Goal: Task Accomplishment & Management: Use online tool/utility

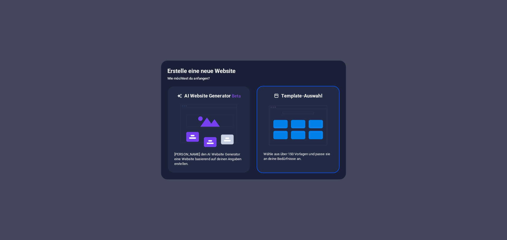
click at [317, 166] on div "Template-Auswahl Wähle aus über 150 Vorlagen und passe sie an deine Bedürfnisse…" at bounding box center [298, 129] width 83 height 87
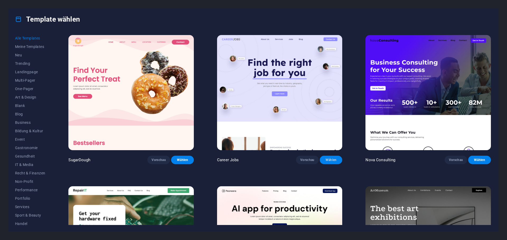
click at [328, 160] on span "Wählen" at bounding box center [331, 160] width 14 height 4
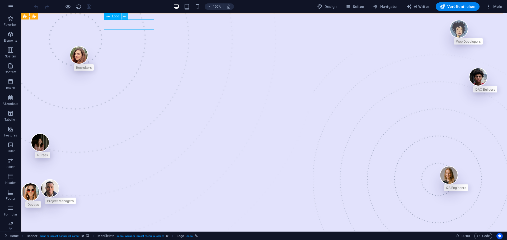
click at [124, 18] on icon at bounding box center [124, 17] width 3 height 6
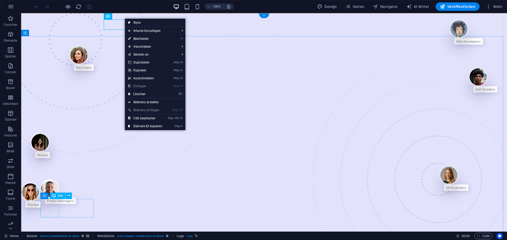
click at [50, 198] on figure at bounding box center [58, 189] width 35 height 18
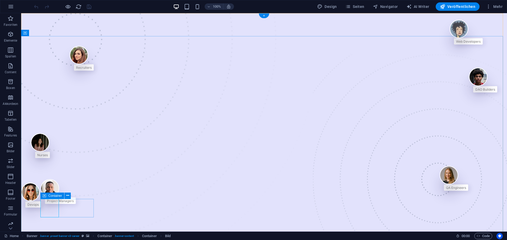
click at [67, 204] on div "Project Managers" at bounding box center [58, 192] width 35 height 25
click at [10, 9] on icon "button" at bounding box center [11, 6] width 6 height 6
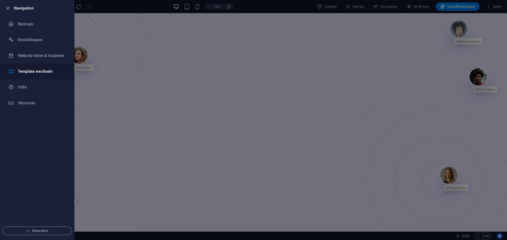
click at [32, 72] on h6 "Template wechseln" at bounding box center [42, 71] width 49 height 6
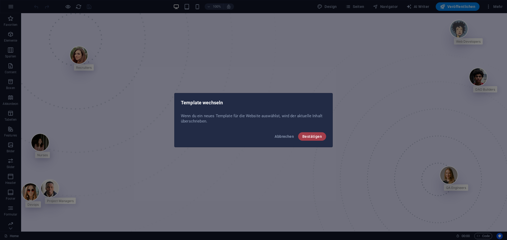
click at [308, 138] on span "Bestätigen" at bounding box center [312, 137] width 20 height 4
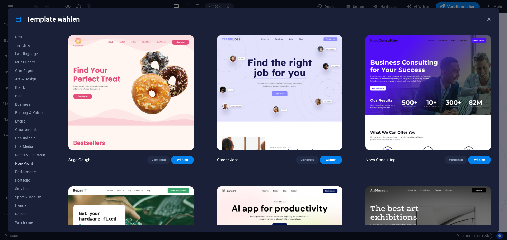
scroll to position [20, 0]
click at [27, 162] on span "Non-Profit" at bounding box center [30, 162] width 30 height 4
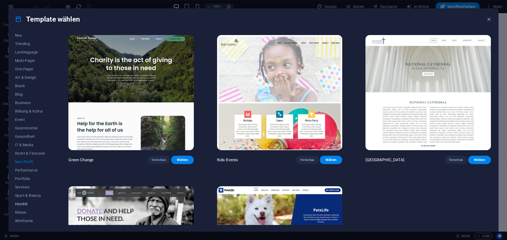
click at [20, 204] on span "Handel" at bounding box center [30, 204] width 30 height 4
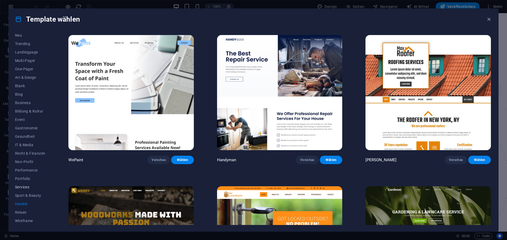
click at [21, 188] on span "Services" at bounding box center [30, 187] width 30 height 4
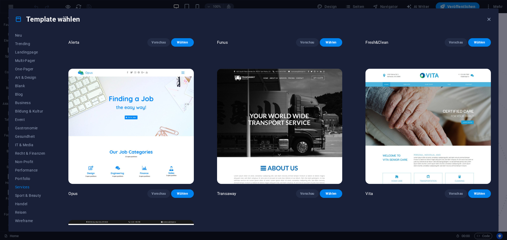
scroll to position [890, 0]
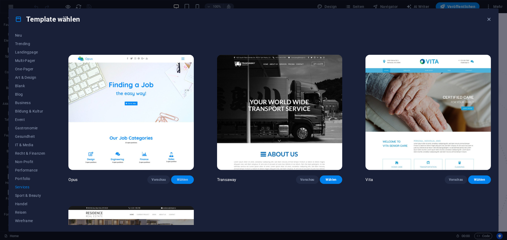
click at [182, 178] on span "Wählen" at bounding box center [182, 180] width 14 height 4
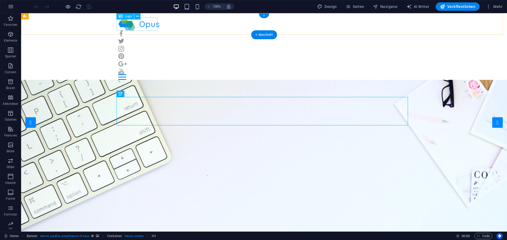
click at [144, 19] on div at bounding box center [263, 23] width 291 height 13
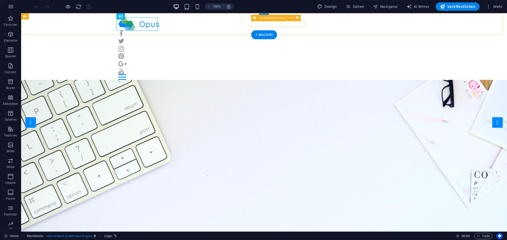
click at [258, 31] on div at bounding box center [263, 53] width 291 height 44
click at [290, 18] on icon at bounding box center [290, 18] width 3 height 6
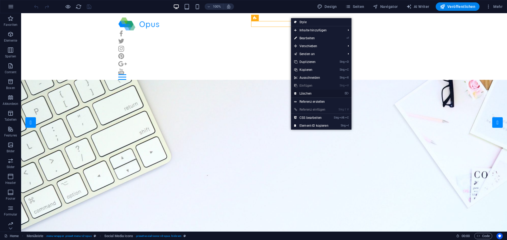
click at [301, 96] on link "⌦ Löschen" at bounding box center [311, 94] width 41 height 8
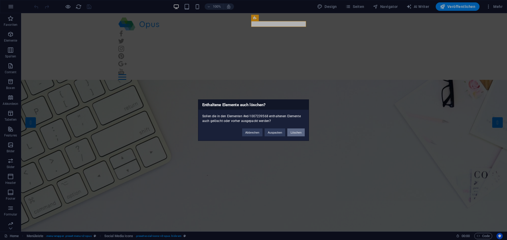
click at [296, 133] on button "Löschen" at bounding box center [295, 133] width 17 height 8
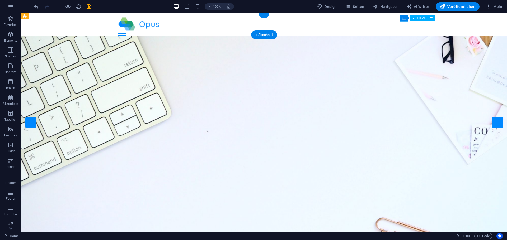
click at [403, 31] on div "Menu" at bounding box center [263, 34] width 291 height 6
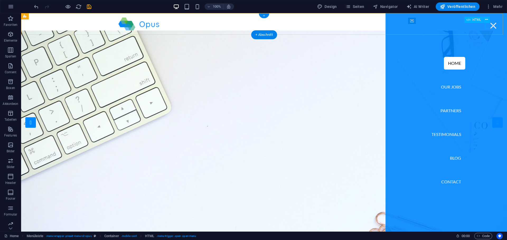
click at [491, 25] on div "Menu" at bounding box center [493, 26] width 8 height 6
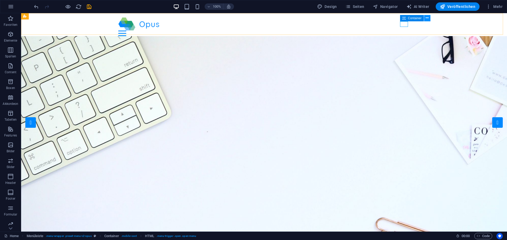
click at [428, 18] on icon at bounding box center [427, 18] width 3 height 6
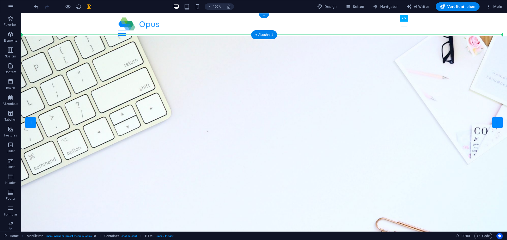
drag, startPoint x: 403, startPoint y: 24, endPoint x: 412, endPoint y: 24, distance: 9.5
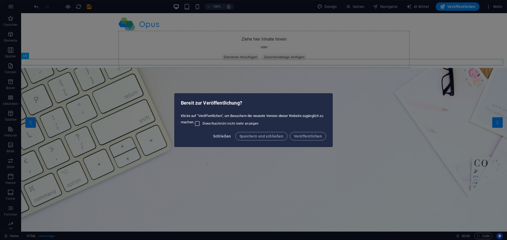
click at [220, 138] on span "Schließen" at bounding box center [222, 136] width 18 height 4
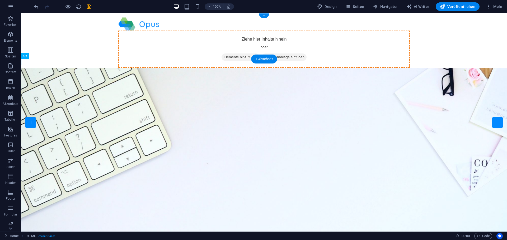
drag, startPoint x: 103, startPoint y: 63, endPoint x: 331, endPoint y: 36, distance: 229.7
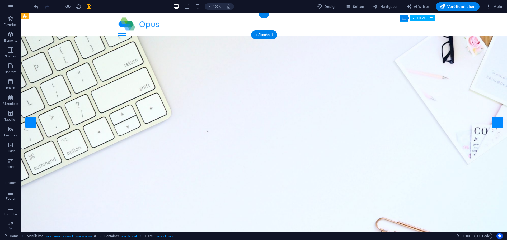
click at [404, 31] on div "Menu" at bounding box center [263, 34] width 291 height 6
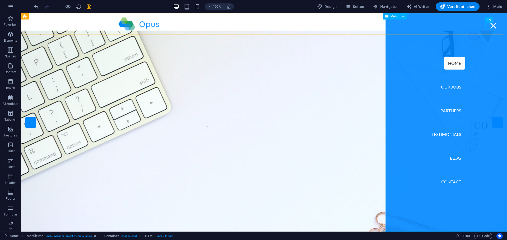
click at [394, 15] on span "Menü" at bounding box center [394, 16] width 8 height 3
click at [405, 18] on icon at bounding box center [403, 17] width 3 height 6
click at [392, 17] on span "Menü" at bounding box center [394, 16] width 8 height 3
click at [404, 48] on nav "Home Our Jobs Partners Testimonials Blog Contact" at bounding box center [445, 122] width 121 height 219
click at [491, 25] on div "Menu" at bounding box center [493, 26] width 8 height 6
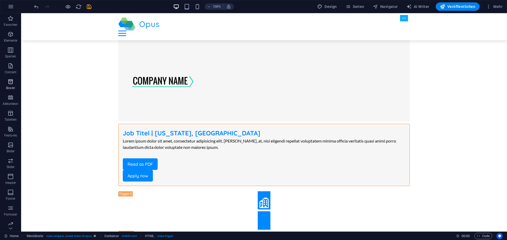
click at [8, 78] on button "Boxen" at bounding box center [10, 85] width 21 height 16
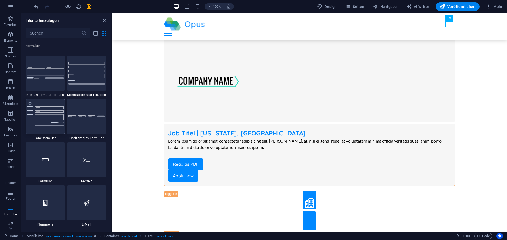
scroll to position [3938, 0]
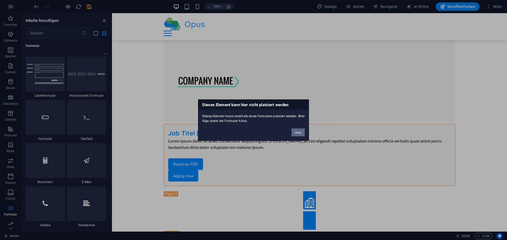
click at [296, 133] on button "Okay" at bounding box center [297, 133] width 13 height 8
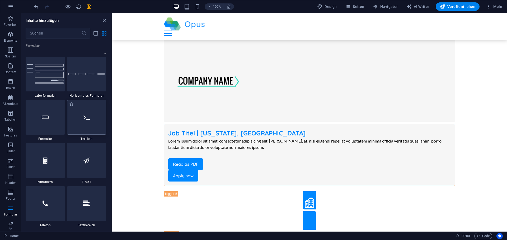
click at [82, 127] on div at bounding box center [86, 117] width 39 height 35
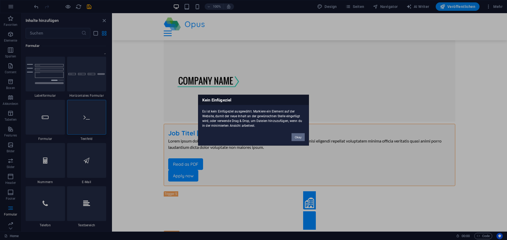
click at [296, 136] on button "Okay" at bounding box center [297, 137] width 13 height 8
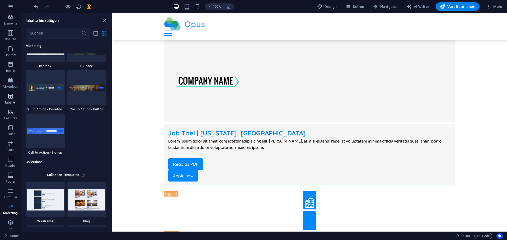
scroll to position [19, 0]
click at [8, 224] on icon "button" at bounding box center [10, 221] width 6 height 6
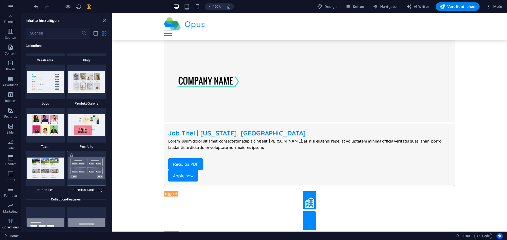
scroll to position [4885, 0]
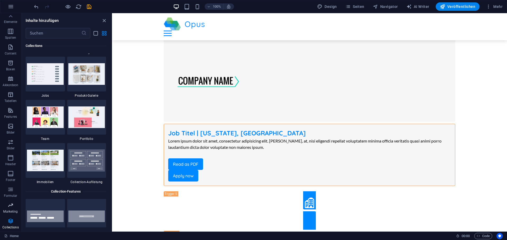
click at [8, 206] on icon "button" at bounding box center [10, 205] width 6 height 6
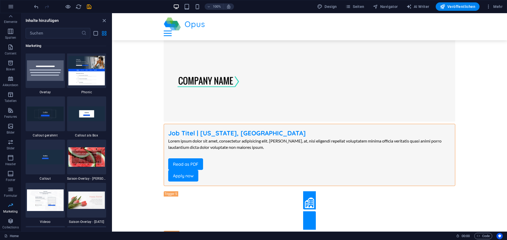
scroll to position [4300, 0]
click at [8, 188] on icon "button" at bounding box center [10, 190] width 6 height 6
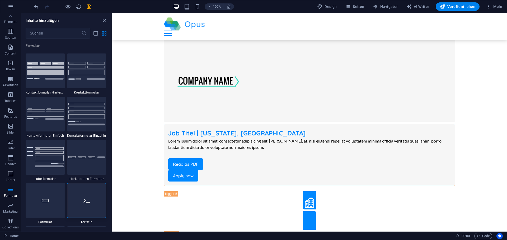
click at [12, 177] on span "Footer" at bounding box center [10, 177] width 21 height 13
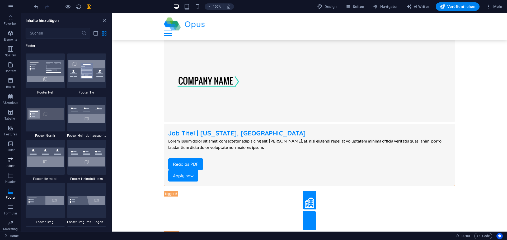
scroll to position [0, 0]
click at [10, 129] on icon "button" at bounding box center [10, 129] width 6 height 6
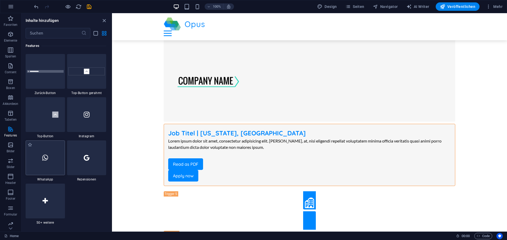
scroll to position [2507, 0]
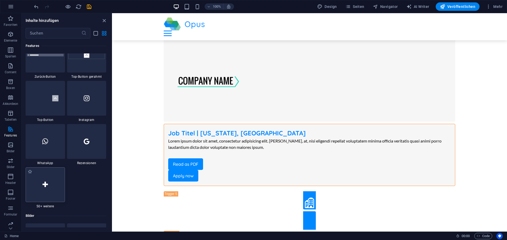
click at [50, 185] on div at bounding box center [45, 185] width 39 height 35
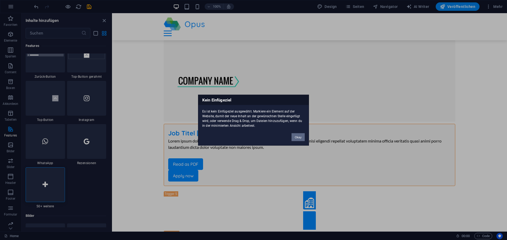
click at [298, 140] on button "Okay" at bounding box center [297, 137] width 13 height 8
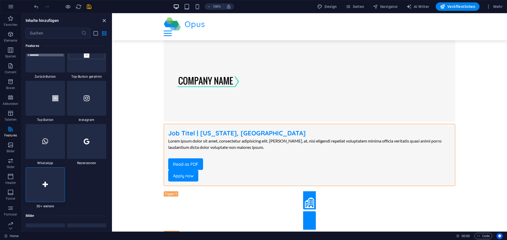
click at [105, 21] on icon "close panel" at bounding box center [104, 21] width 6 height 6
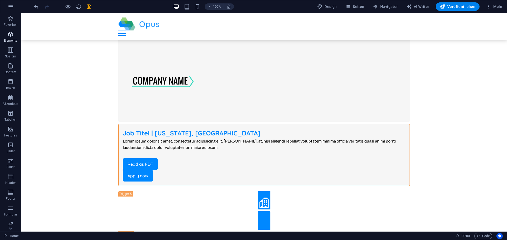
click at [10, 37] on icon "button" at bounding box center [10, 34] width 6 height 6
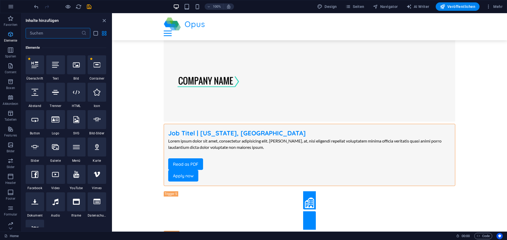
scroll to position [56, 0]
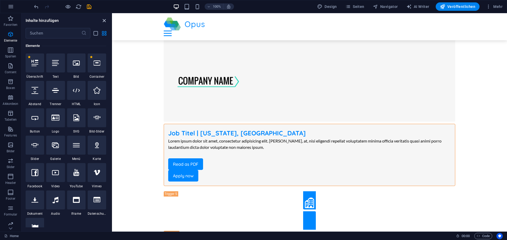
click at [103, 19] on icon "close panel" at bounding box center [104, 21] width 6 height 6
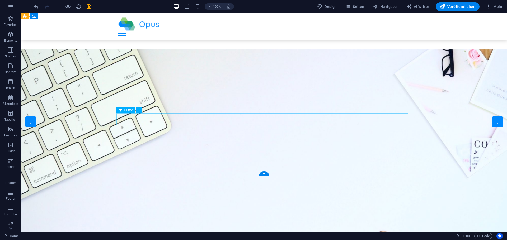
scroll to position [0, 0]
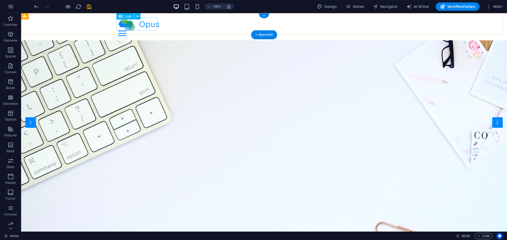
click at [139, 23] on div at bounding box center [263, 23] width 291 height 13
click at [137, 15] on icon at bounding box center [137, 17] width 3 height 6
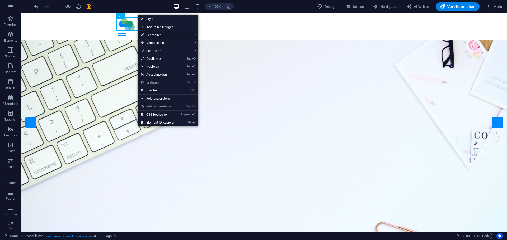
drag, startPoint x: 158, startPoint y: 36, endPoint x: 44, endPoint y: 23, distance: 114.0
click at [158, 36] on link "⏎ Bearbeiten" at bounding box center [158, 35] width 41 height 8
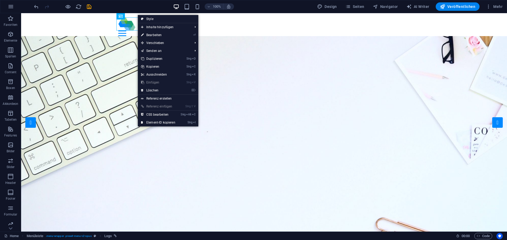
select select "px"
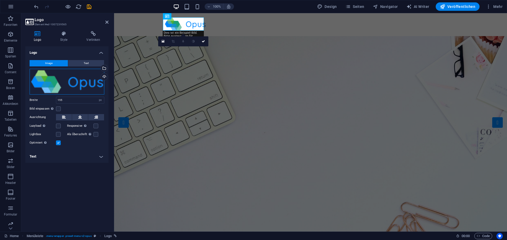
click at [64, 80] on div "Ziehe Dateien zum Hochladen hierher oder klicke hier, um aus Dateien oder koste…" at bounding box center [67, 82] width 75 height 26
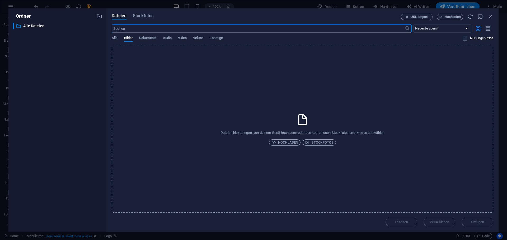
click at [207, 81] on div "Dateien hier ablegen, von deinem Gerät hochladen oder aus kostenlosen Stockfoto…" at bounding box center [302, 129] width 381 height 167
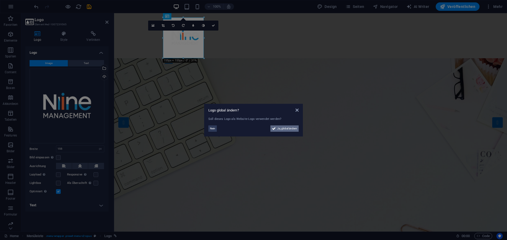
click at [279, 130] on span "Ja, global ändern" at bounding box center [287, 129] width 20 height 6
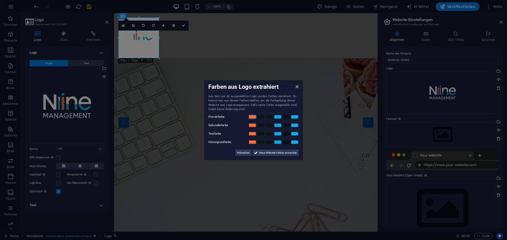
click at [252, 117] on link at bounding box center [252, 117] width 8 height 4
click at [262, 118] on link at bounding box center [261, 117] width 8 height 4
click at [276, 119] on link at bounding box center [278, 117] width 8 height 4
click at [237, 140] on label "Hintergrundfarbe" at bounding box center [224, 142] width 32 height 6
click at [260, 154] on span "Neue Website-Farben anwenden" at bounding box center [278, 153] width 38 height 6
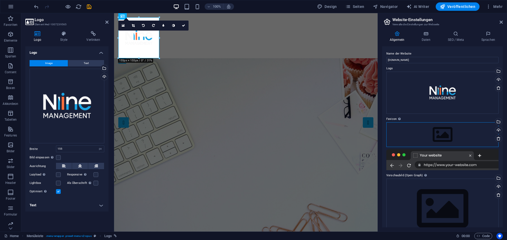
click at [419, 134] on div "Ziehe Dateien zum Hochladen hierher oder klicke hier, um aus Dateien oder koste…" at bounding box center [442, 134] width 112 height 25
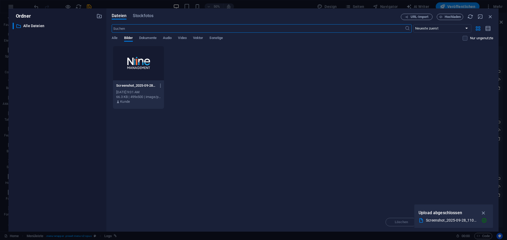
click at [141, 67] on div at bounding box center [138, 63] width 51 height 34
click at [485, 212] on icon "button" at bounding box center [483, 213] width 6 height 6
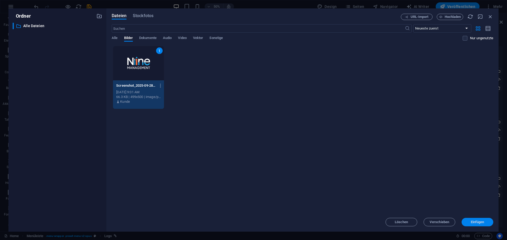
click at [468, 222] on span "Einfügen" at bounding box center [477, 222] width 27 height 3
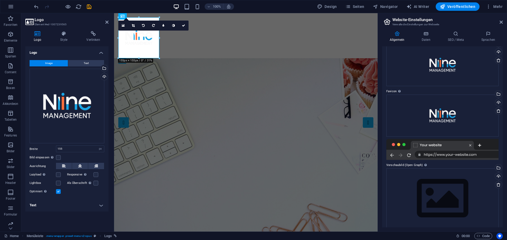
scroll to position [33, 0]
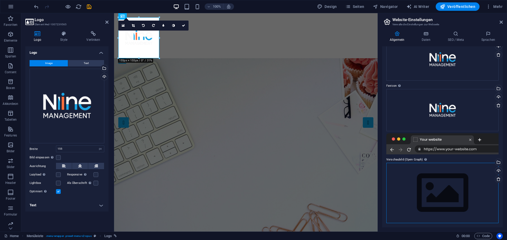
click at [436, 194] on div "Ziehe Dateien zum Hochladen hierher oder klicke hier, um aus Dateien oder koste…" at bounding box center [442, 193] width 112 height 60
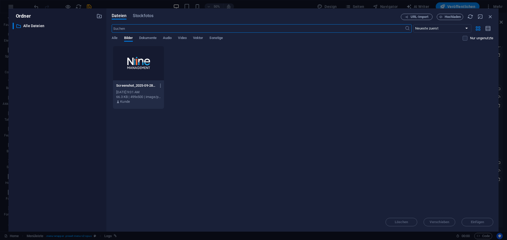
click at [145, 62] on div at bounding box center [138, 63] width 51 height 34
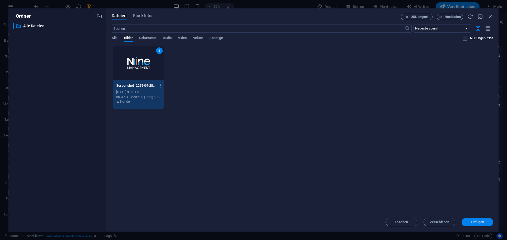
click at [471, 222] on span "Einfügen" at bounding box center [477, 222] width 13 height 3
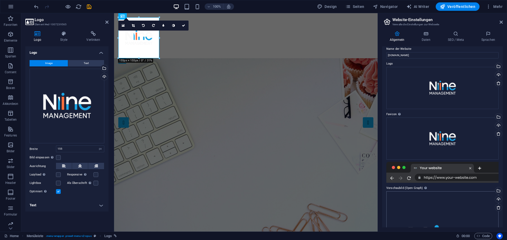
scroll to position [0, 0]
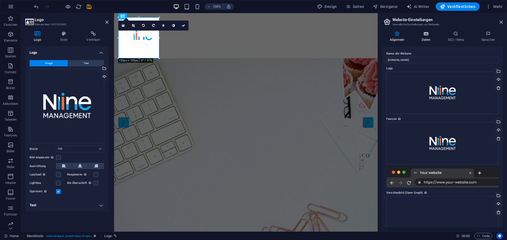
click at [423, 38] on h4 "Daten" at bounding box center [427, 36] width 26 height 11
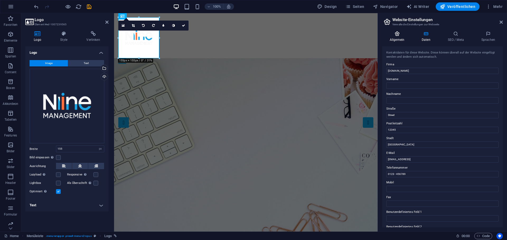
click at [400, 41] on h4 "Allgemein" at bounding box center [398, 36] width 32 height 11
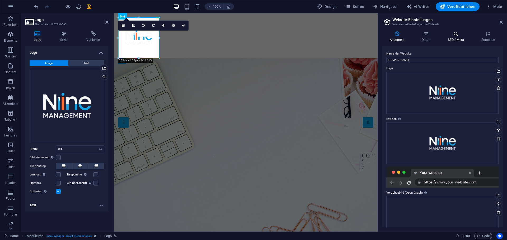
click at [459, 34] on icon at bounding box center [455, 33] width 31 height 5
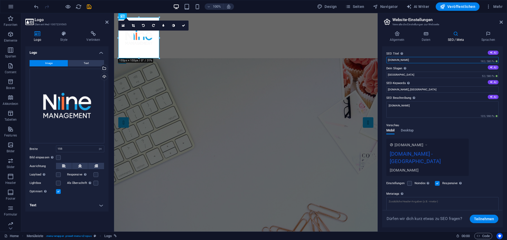
click at [421, 61] on input "[DOMAIN_NAME]" at bounding box center [442, 60] width 112 height 6
click at [419, 61] on input "[DOMAIN_NAME]" at bounding box center [442, 60] width 112 height 6
click at [418, 70] on label "Dein Slogan Der Slogan deiner Website. AI" at bounding box center [442, 68] width 112 height 6
click at [418, 72] on input "[GEOGRAPHIC_DATA]" at bounding box center [442, 75] width 112 height 6
drag, startPoint x: 533, startPoint y: 73, endPoint x: 371, endPoint y: 59, distance: 162.4
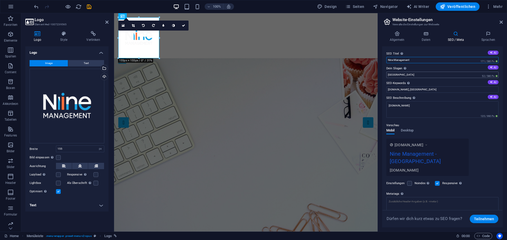
type input "Nine Management"
click at [402, 78] on input "[GEOGRAPHIC_DATA]" at bounding box center [442, 75] width 112 height 6
drag, startPoint x: 395, startPoint y: 75, endPoint x: 388, endPoint y: 75, distance: 7.1
click at [388, 75] on input "[GEOGRAPHIC_DATA]" at bounding box center [442, 75] width 112 height 6
type input "Dein Weg als Creator"
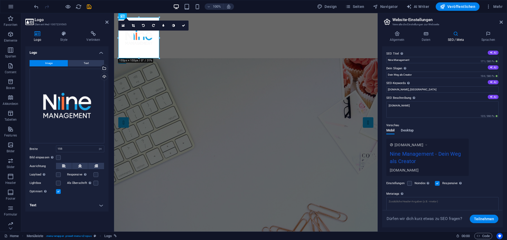
click at [412, 130] on span "Desktop" at bounding box center [407, 131] width 13 height 7
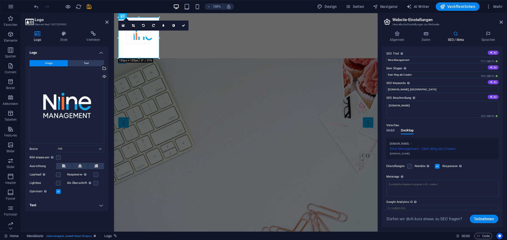
click at [397, 130] on div "Mobil Desktop" at bounding box center [399, 134] width 27 height 10
click at [393, 130] on span "Mobil" at bounding box center [390, 131] width 8 height 7
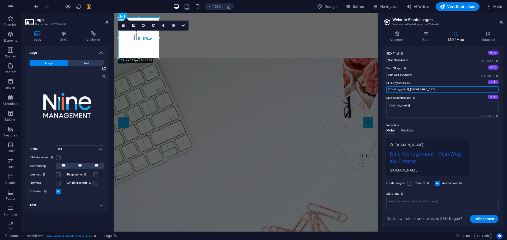
drag, startPoint x: 424, startPoint y: 91, endPoint x: 413, endPoint y: 90, distance: 11.1
click at [413, 90] on input "[DOMAIN_NAME], [GEOGRAPHIC_DATA]" at bounding box center [442, 90] width 112 height 6
type input "[DOMAIN_NAME], Nine Management, Creator, Agentur, Averia, Kleinunternehmen, Twi…"
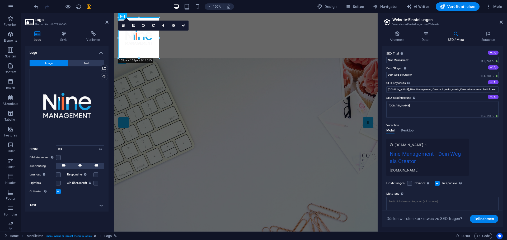
click at [435, 129] on div "Vorschau Mobil Desktop [DOMAIN_NAME] Nine Management - Dein Weg als Creator [DO…" at bounding box center [442, 147] width 112 height 58
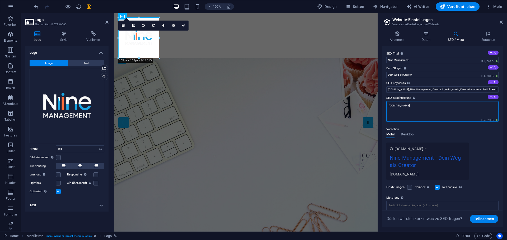
drag, startPoint x: 421, startPoint y: 105, endPoint x: 385, endPoint y: 105, distance: 35.9
click at [386, 105] on textarea "[DOMAIN_NAME]" at bounding box center [442, 111] width 112 height 21
click at [407, 136] on div "Mobil Desktop" at bounding box center [399, 138] width 27 height 10
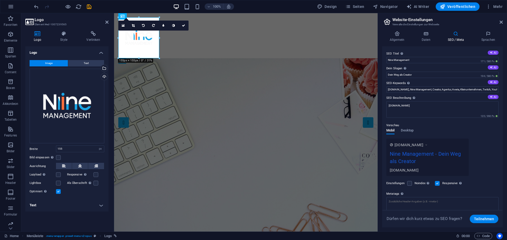
drag, startPoint x: 418, startPoint y: 165, endPoint x: 400, endPoint y: 157, distance: 19.3
click at [402, 160] on div "Nine Management - Dein Weg als Creator" at bounding box center [427, 159] width 75 height 18
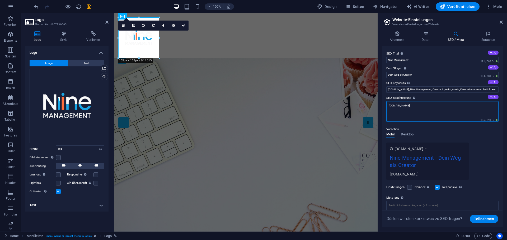
click at [424, 107] on textarea "[DOMAIN_NAME]" at bounding box center [442, 111] width 112 height 21
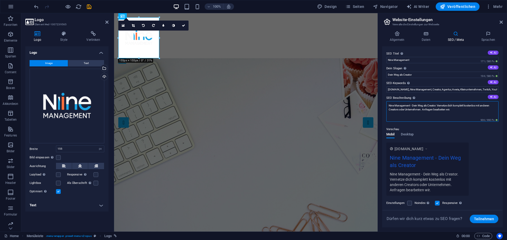
type textarea "Nine Management - Dein Weg als Creator. Vernetze dich komplett kostenlos mit an…"
click at [430, 127] on div "Vorschau" at bounding box center [442, 129] width 112 height 6
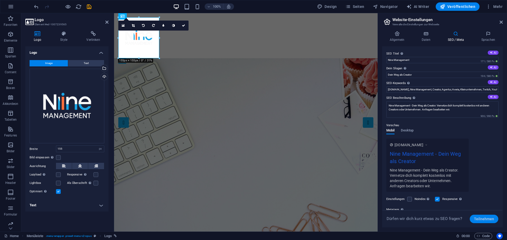
click at [478, 218] on span "Teilnehmen" at bounding box center [484, 219] width 20 height 8
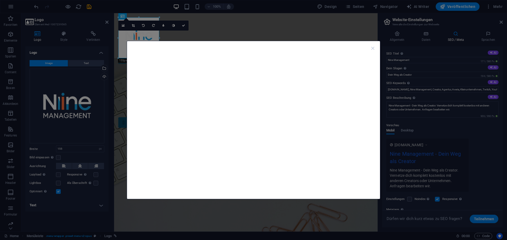
click at [373, 49] on icon "button" at bounding box center [373, 48] width 6 height 6
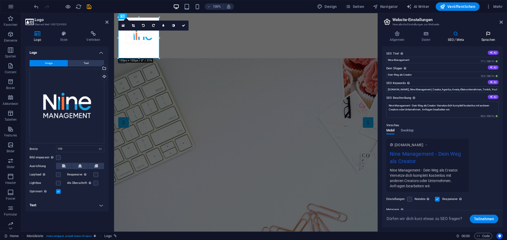
click at [489, 32] on icon at bounding box center [488, 33] width 29 height 5
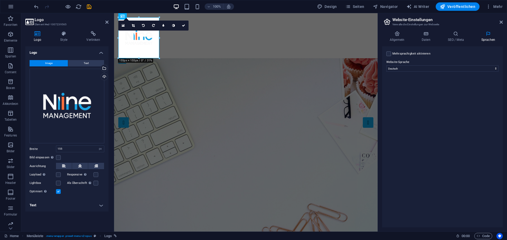
click at [402, 54] on label "Mehrsprachigkeit aktivieren Um die Mehrsprachigkeit zu deaktivieren, lösche Spr…" at bounding box center [411, 54] width 38 height 6
click at [0, 0] on input "Mehrsprachigkeit aktivieren Um die Mehrsprachigkeit zu deaktivieren, lösche Spr…" at bounding box center [0, 0] width 0 height 0
click at [410, 96] on select "Abchasisch Afar Afrikaans Akan Albanisch Amharisch Arabisch Aragonisch Armenisc…" at bounding box center [442, 94] width 88 height 6
select select "33"
click at [398, 91] on select "Abchasisch Afar Afrikaans Akan Albanisch Amharisch Arabisch Aragonisch Armenisc…" at bounding box center [442, 94] width 88 height 6
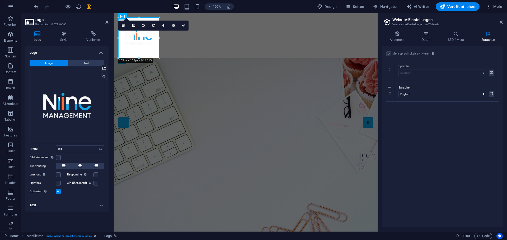
click at [412, 166] on div "Mehrsprachigkeit aktivieren Um die Mehrsprachigkeit zu deaktivieren, lösche Spr…" at bounding box center [442, 136] width 121 height 181
click at [456, 41] on h4 "SEO / Meta" at bounding box center [457, 36] width 34 height 11
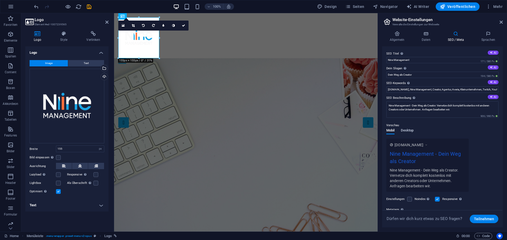
click at [404, 130] on span "Desktop" at bounding box center [407, 131] width 13 height 7
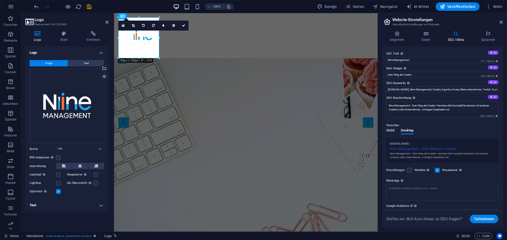
click at [391, 132] on span "Mobil" at bounding box center [390, 131] width 8 height 7
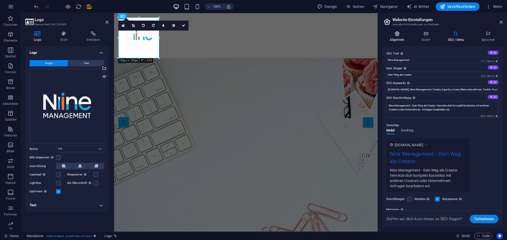
click at [403, 38] on h4 "Allgemein" at bounding box center [398, 36] width 32 height 11
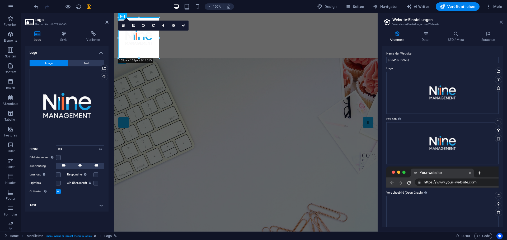
click at [502, 22] on icon at bounding box center [500, 22] width 3 height 4
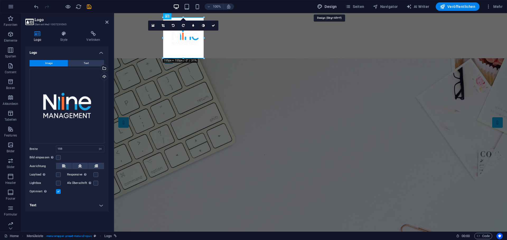
click at [329, 5] on span "Design" at bounding box center [327, 6] width 20 height 5
select select "px"
select select "400"
select select "px"
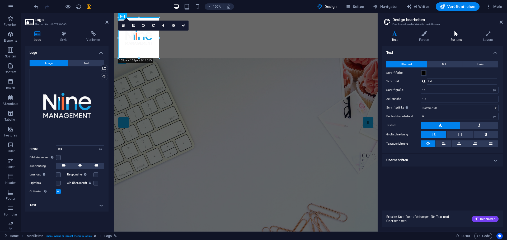
click at [461, 34] on icon at bounding box center [456, 33] width 31 height 5
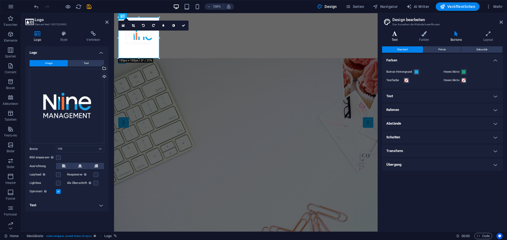
click at [395, 38] on h4 "Text" at bounding box center [395, 36] width 27 height 11
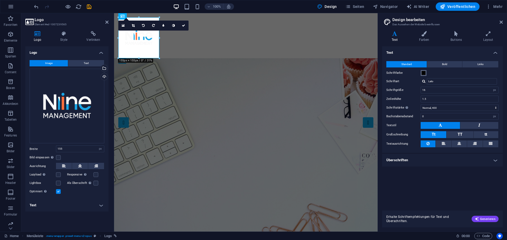
click at [422, 74] on span at bounding box center [423, 73] width 4 height 4
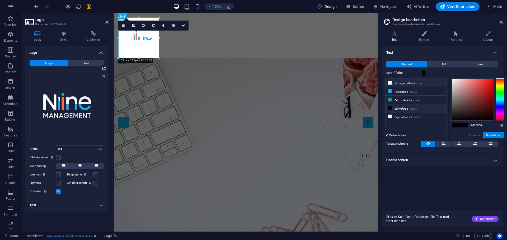
click at [428, 82] on li "Hintergrundfarbe #ffffff" at bounding box center [415, 83] width 61 height 8
drag, startPoint x: 485, startPoint y: 127, endPoint x: 472, endPoint y: 127, distance: 13.2
click at [472, 127] on input "#ffffff" at bounding box center [486, 125] width 35 height 5
click at [482, 129] on div "#0000000 Unterstützte Formate: #0852ed rgb(8, 82, 237) rgba(8, 82, 237, 90%) hs…" at bounding box center [478, 147] width 58 height 142
click at [483, 126] on input "#0000000" at bounding box center [486, 125] width 35 height 5
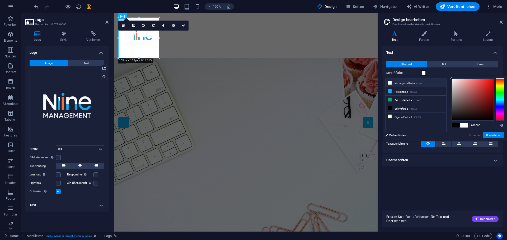
click at [480, 130] on div "#00000 Unterstützte Formate: #0852ed rgb(8, 82, 237) rgba(8, 82, 237, 90%) hsv(…" at bounding box center [478, 147] width 58 height 142
drag, startPoint x: 482, startPoint y: 125, endPoint x: 472, endPoint y: 126, distance: 9.2
click at [472, 126] on input "#00000" at bounding box center [486, 125] width 35 height 5
paste input "0"
click at [489, 129] on div "#000000 Unterstützte Formate: #0852ed rgb(8, 82, 237) rgba(8, 82, 237, 90%) hsv…" at bounding box center [478, 147] width 58 height 142
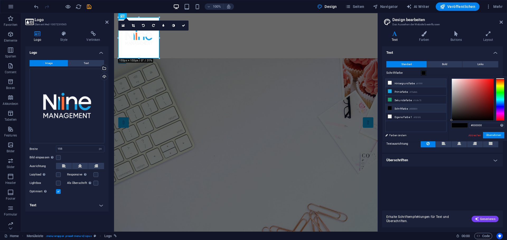
click at [419, 83] on small "#ffffff" at bounding box center [419, 84] width 6 height 4
drag, startPoint x: 483, startPoint y: 125, endPoint x: 472, endPoint y: 124, distance: 10.4
click at [472, 124] on input "#ffffff" at bounding box center [486, 125] width 35 height 5
paste input "000000"
click at [417, 91] on small "#10a8eb" at bounding box center [413, 93] width 8 height 4
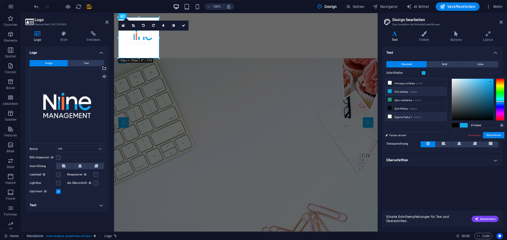
click at [429, 114] on li "Eigene Farbe 1 #f6f6f6" at bounding box center [415, 117] width 61 height 8
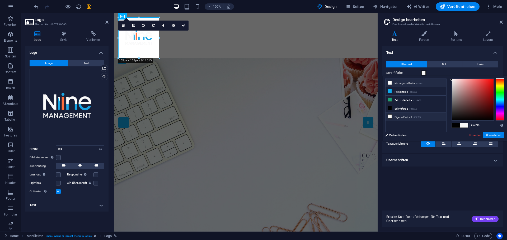
click at [402, 80] on li "Hintergrundfarbe #ffffff" at bounding box center [415, 83] width 61 height 8
drag, startPoint x: 468, startPoint y: 114, endPoint x: 450, endPoint y: 122, distance: 19.0
click at [450, 122] on div "#000000 Unterstützte Formate: #0852ed rgb(8, 82, 237) rgba(8, 82, 237, 90%) hsv…" at bounding box center [478, 147] width 58 height 142
drag, startPoint x: 462, startPoint y: 109, endPoint x: 465, endPoint y: 107, distance: 4.0
click at [465, 107] on div at bounding box center [473, 100] width 42 height 42
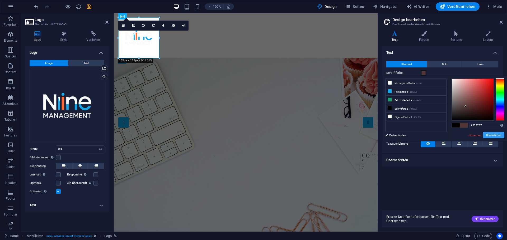
click at [489, 136] on button "Übernehmen" at bounding box center [493, 135] width 21 height 6
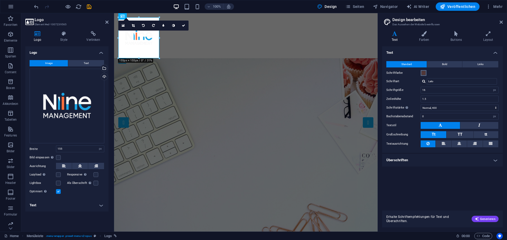
click at [424, 73] on span at bounding box center [423, 73] width 4 height 4
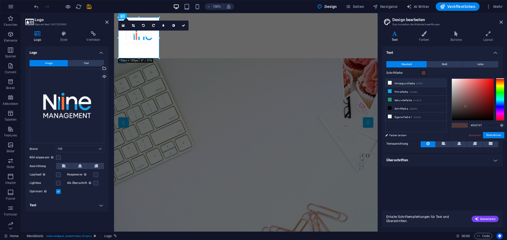
click at [405, 85] on li "Hintergrundfarbe #ffffff" at bounding box center [415, 83] width 61 height 8
type input "#ffffff"
click at [432, 54] on h4 "Text" at bounding box center [442, 51] width 121 height 10
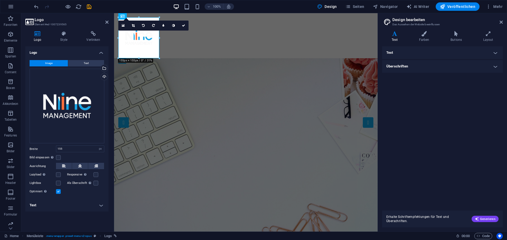
click at [424, 53] on h4 "Text" at bounding box center [442, 52] width 121 height 13
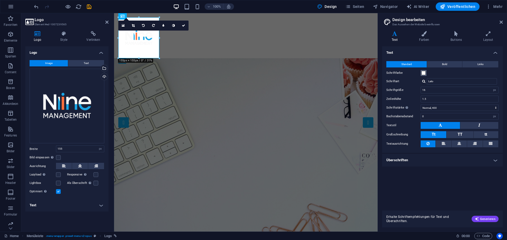
click at [423, 72] on span at bounding box center [423, 73] width 4 height 4
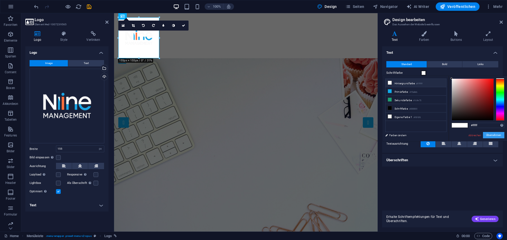
click at [492, 135] on button "Übernehmen" at bounding box center [493, 135] width 21 height 6
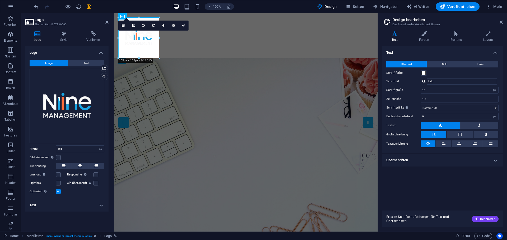
click at [407, 162] on h4 "Überschriften" at bounding box center [442, 160] width 121 height 13
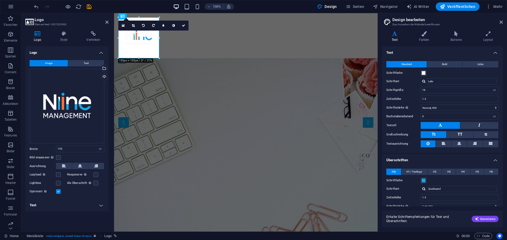
click at [409, 161] on h4 "Überschriften" at bounding box center [442, 159] width 121 height 10
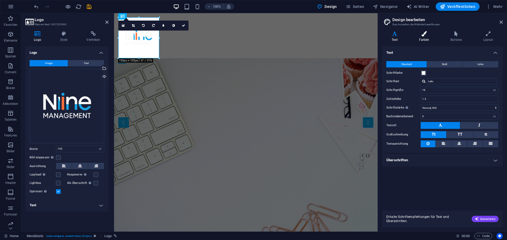
click at [426, 35] on icon at bounding box center [424, 33] width 30 height 5
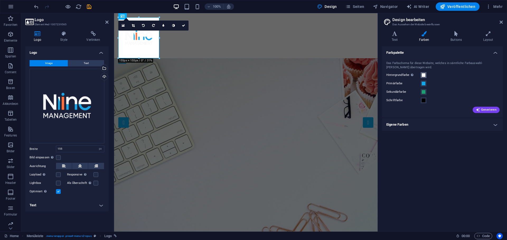
click at [422, 74] on span at bounding box center [423, 75] width 4 height 4
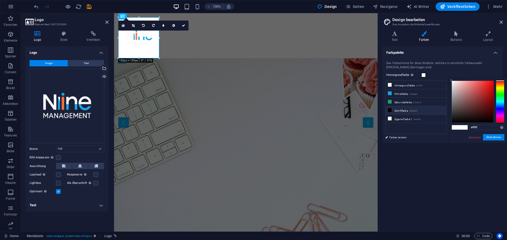
click at [405, 108] on li "Schriftfarbe #000000" at bounding box center [415, 110] width 61 height 8
type input "#000000"
click at [493, 138] on button "Übernehmen" at bounding box center [493, 137] width 21 height 6
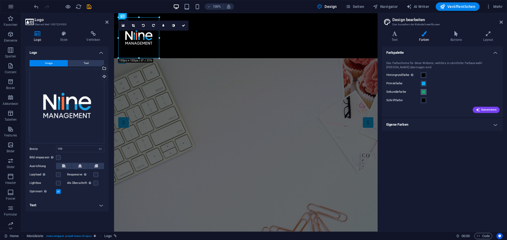
click at [423, 93] on span at bounding box center [423, 92] width 4 height 4
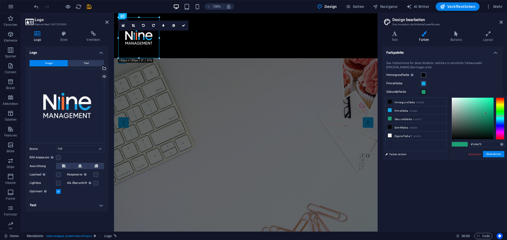
click at [445, 86] on div "Primärfarbe" at bounding box center [442, 84] width 112 height 6
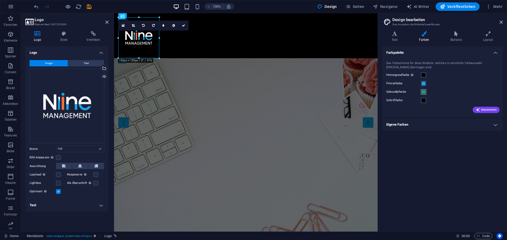
click at [424, 92] on span at bounding box center [423, 92] width 4 height 4
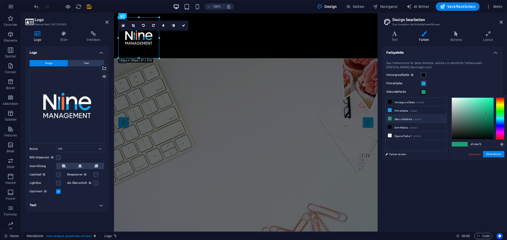
click at [424, 116] on li "Sekundärfarbe #1c9e75" at bounding box center [415, 119] width 61 height 8
click at [445, 73] on div "Hintergrundfarbe Nur sichtbar, wenn er nicht von Hintergünden überlagert wird." at bounding box center [442, 75] width 112 height 6
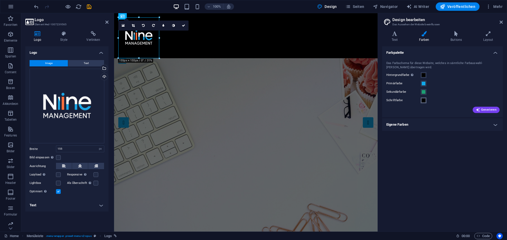
click at [423, 100] on span at bounding box center [423, 100] width 4 height 4
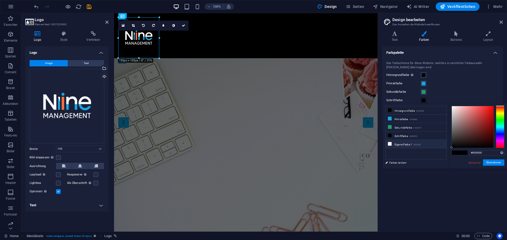
click at [401, 140] on li "Eigene Farbe 1 #f6f6f6" at bounding box center [415, 144] width 61 height 8
type input "#ffffff"
drag, startPoint x: 455, startPoint y: 109, endPoint x: 444, endPoint y: 104, distance: 12.1
click at [443, 103] on body "[DOMAIN_NAME] Home Favoriten Elemente Spalten Content Boxen Akkordeon Tabellen …" at bounding box center [253, 120] width 507 height 240
click at [491, 164] on button "Übernehmen" at bounding box center [493, 163] width 21 height 6
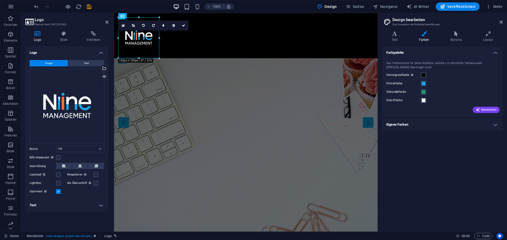
click at [410, 126] on h4 "Eigene Farben" at bounding box center [442, 125] width 121 height 13
click at [408, 124] on h4 "Eigene Farben" at bounding box center [442, 124] width 121 height 10
click at [423, 93] on span at bounding box center [423, 92] width 4 height 4
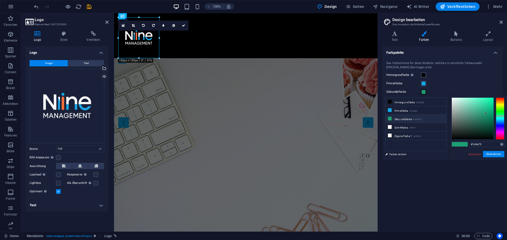
click at [408, 120] on li "Sekundärfarbe #1c9e75" at bounding box center [415, 119] width 61 height 8
drag, startPoint x: 482, startPoint y: 145, endPoint x: 472, endPoint y: 145, distance: 10.0
click at [472, 145] on input "#1c9e75" at bounding box center [486, 144] width 35 height 5
paste input "FF6F3C"
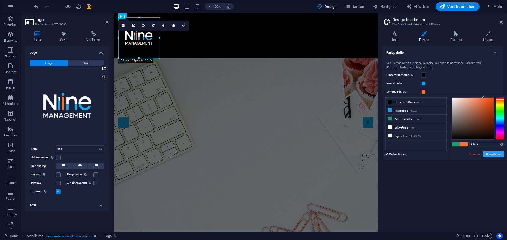
click at [487, 153] on button "Übernehmen" at bounding box center [493, 154] width 21 height 6
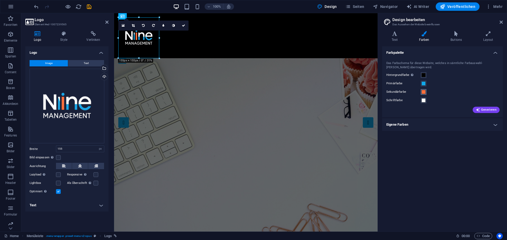
click at [422, 91] on span at bounding box center [423, 92] width 4 height 4
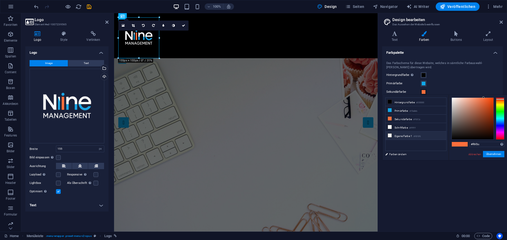
click at [406, 135] on li "Eigene Farbe 1 #f6f6f6" at bounding box center [415, 136] width 61 height 8
type input "#f6f6f6"
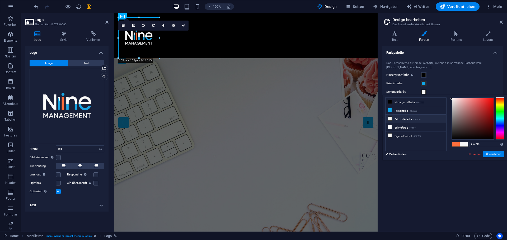
click at [412, 119] on li "Sekundärfarbe #f6f6f6" at bounding box center [415, 119] width 61 height 8
click at [471, 154] on link "Abbrechen" at bounding box center [475, 155] width 14 height 4
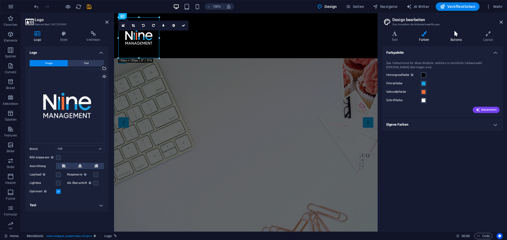
click at [452, 35] on icon at bounding box center [456, 33] width 31 height 5
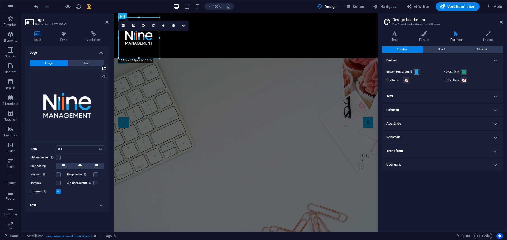
click at [415, 72] on span at bounding box center [416, 72] width 4 height 4
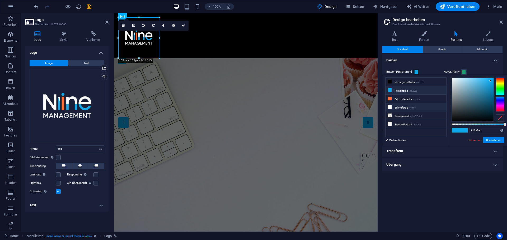
click at [405, 107] on li "Schriftfarbe #ffffff" at bounding box center [415, 107] width 61 height 8
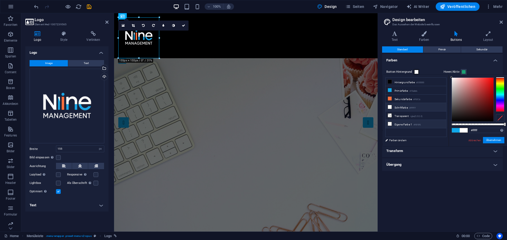
click at [408, 122] on li "Eigene Farbe 1 #f6f6f6" at bounding box center [415, 124] width 61 height 8
drag, startPoint x: 482, startPoint y: 131, endPoint x: 472, endPoint y: 129, distance: 10.5
click at [472, 129] on input "#f6f6f6" at bounding box center [486, 130] width 35 height 5
paste input "BFC4C9"
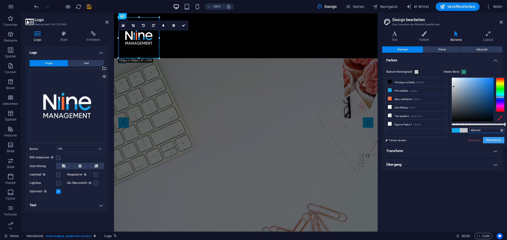
type input "#bfc4c9"
click at [493, 140] on button "Übernehmen" at bounding box center [493, 140] width 21 height 6
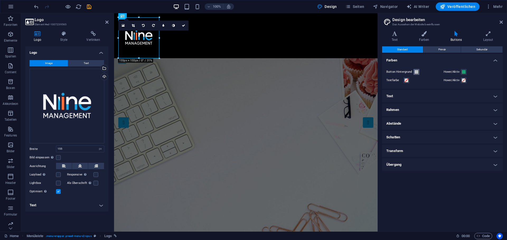
click at [416, 73] on span at bounding box center [416, 72] width 4 height 4
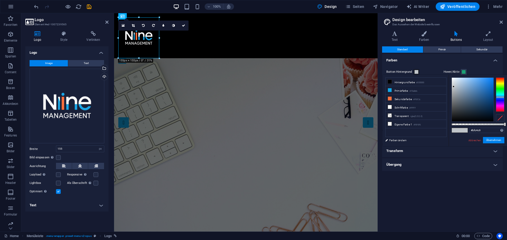
click at [435, 62] on h4 "Farben" at bounding box center [442, 59] width 121 height 10
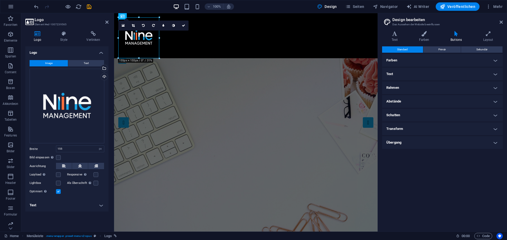
click at [448, 59] on h4 "Farben" at bounding box center [442, 60] width 121 height 13
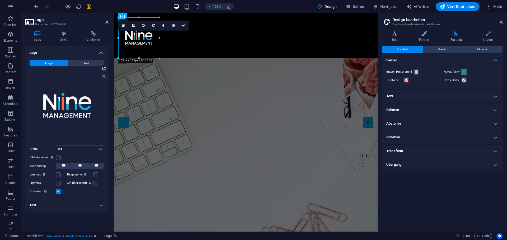
click at [464, 73] on span at bounding box center [463, 72] width 4 height 4
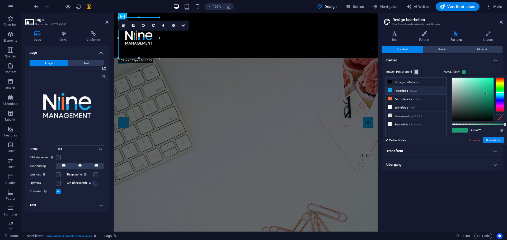
click at [414, 92] on small "#10a8eb" at bounding box center [413, 91] width 8 height 4
type input "#10a8eb"
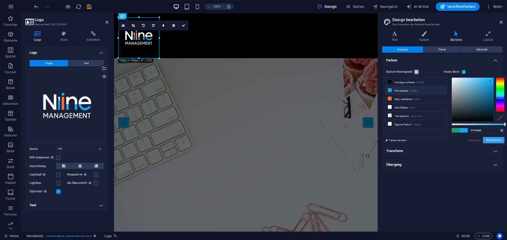
click at [491, 142] on button "Übernehmen" at bounding box center [493, 140] width 21 height 6
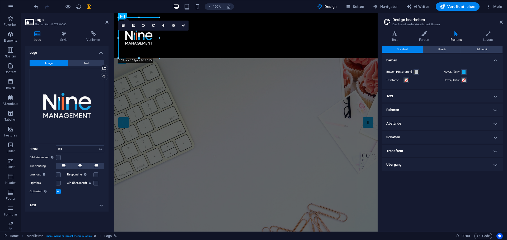
click at [413, 95] on h4 "Text" at bounding box center [442, 96] width 121 height 13
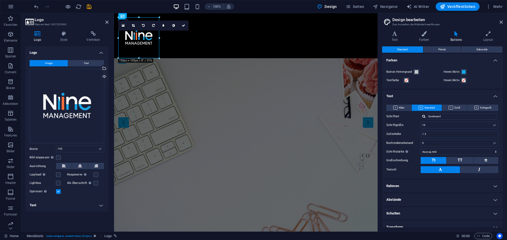
click at [401, 95] on h4 "Text" at bounding box center [442, 95] width 121 height 10
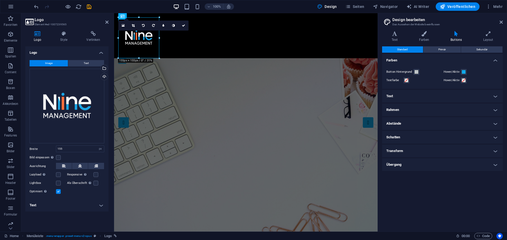
click at [407, 60] on h4 "Farben" at bounding box center [442, 59] width 121 height 10
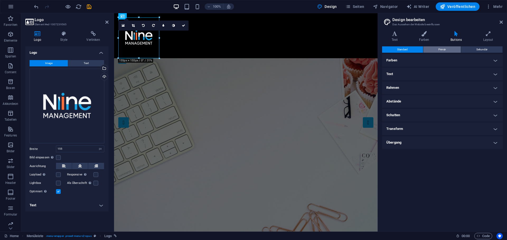
click at [439, 51] on span "Primär" at bounding box center [441, 49] width 7 height 6
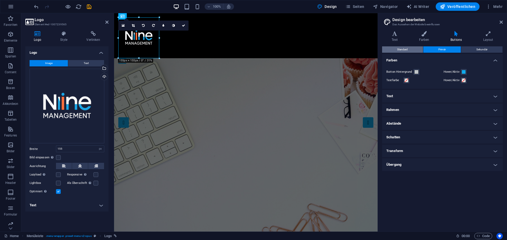
click at [408, 50] on button "Standard" at bounding box center [402, 49] width 41 height 6
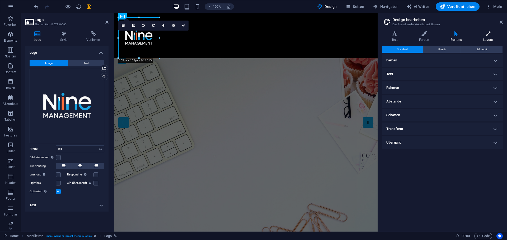
click at [482, 38] on h4 "Layout" at bounding box center [487, 36] width 29 height 11
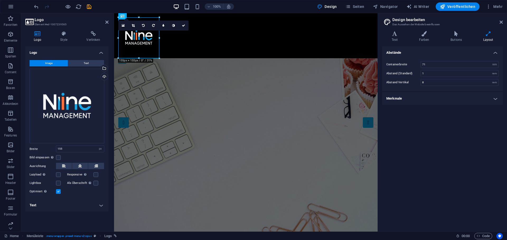
click at [487, 101] on h4 "Merkmale" at bounding box center [442, 98] width 121 height 13
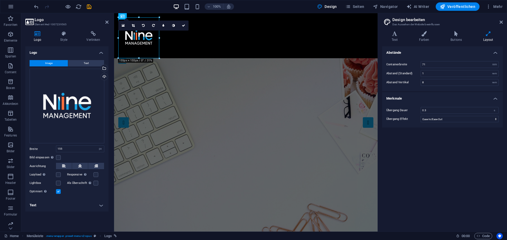
click at [489, 100] on h4 "Merkmale" at bounding box center [442, 97] width 121 height 10
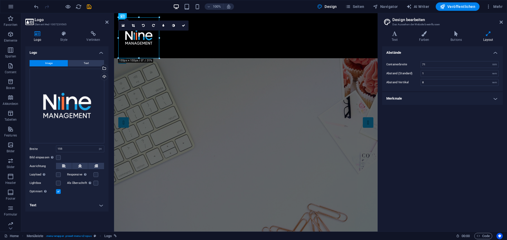
click at [504, 20] on aside "Design bearbeiten Das Aussehen der Website beeinflussen Varianten Text Farben B…" at bounding box center [441, 122] width 129 height 219
click at [500, 23] on icon at bounding box center [500, 22] width 3 height 4
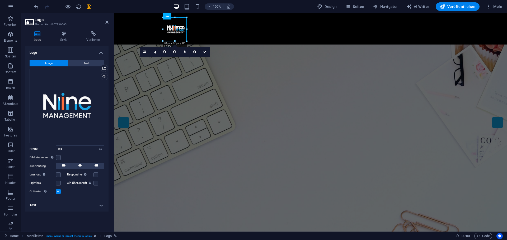
drag, startPoint x: 204, startPoint y: 58, endPoint x: 71, endPoint y: 26, distance: 136.7
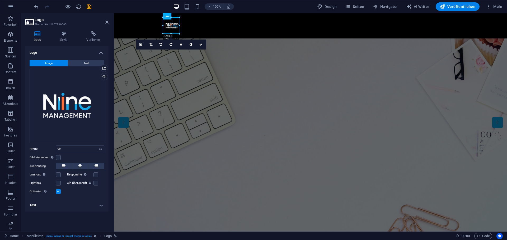
drag, startPoint x: 187, startPoint y: 30, endPoint x: 178, endPoint y: 30, distance: 8.2
type input "62"
click at [258, 7] on div "100% Design Seiten Navigator AI Writer Veröffentlichen Mehr" at bounding box center [268, 6] width 471 height 8
click at [107, 21] on icon at bounding box center [106, 22] width 3 height 4
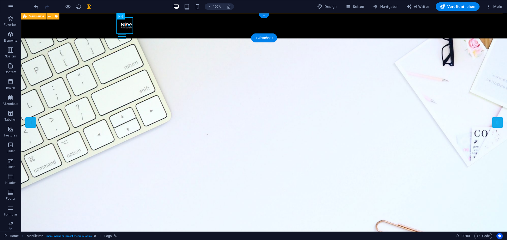
click at [214, 25] on div "Home Our Jobs Partners Testimonials Blog Contact Menu" at bounding box center [264, 28] width 486 height 30
click at [126, 31] on div at bounding box center [263, 25] width 291 height 16
click at [126, 28] on div at bounding box center [263, 25] width 291 height 16
select select "px"
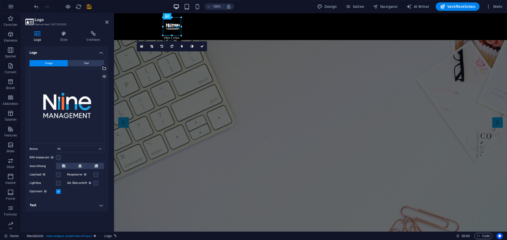
type input "69"
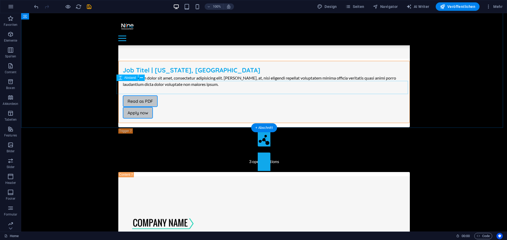
scroll to position [3358, 0]
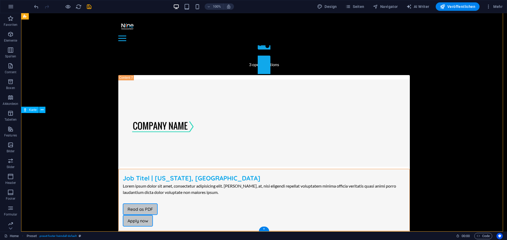
drag, startPoint x: 271, startPoint y: 156, endPoint x: 147, endPoint y: 108, distance: 133.0
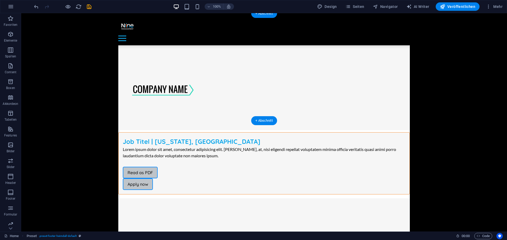
scroll to position [2355, 0]
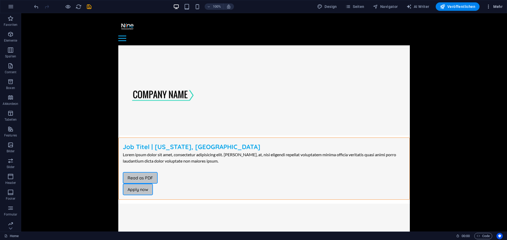
click at [490, 7] on icon "button" at bounding box center [488, 6] width 5 height 5
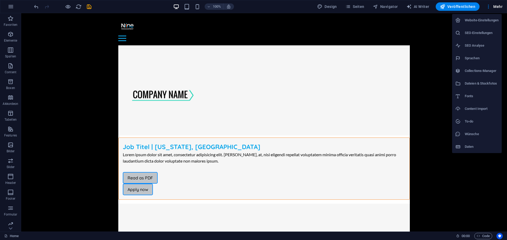
click at [401, 168] on div at bounding box center [253, 120] width 507 height 240
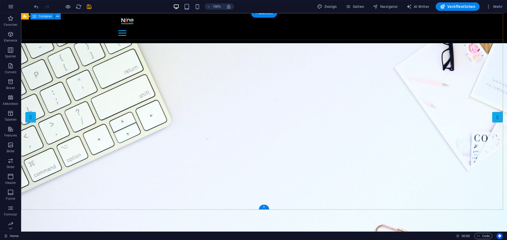
scroll to position [0, 0]
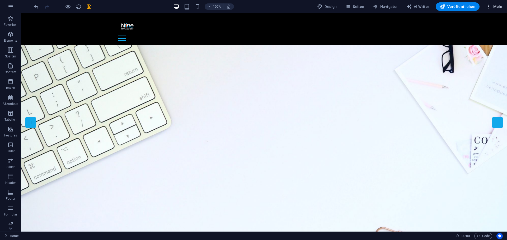
click at [488, 9] on icon "button" at bounding box center [488, 6] width 5 height 5
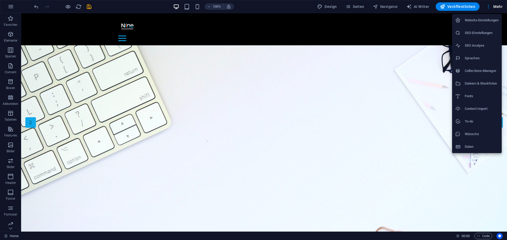
click at [472, 94] on h6 "Fonts" at bounding box center [482, 96] width 34 height 6
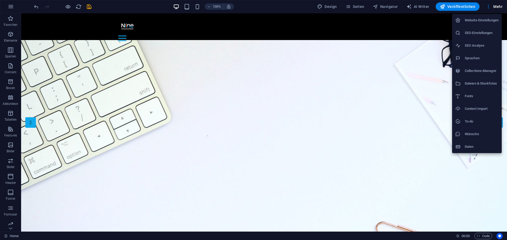
select select "popularity"
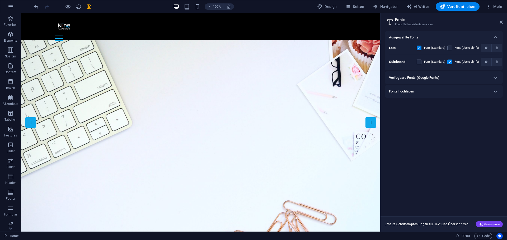
drag, startPoint x: 442, startPoint y: 59, endPoint x: 399, endPoint y: 49, distance: 43.8
click at [401, 50] on div "Lato Font (Standard) Font (Überschrift) Quicksand Font (Standard) Font (Übersch…" at bounding box center [444, 55] width 110 height 22
click at [396, 48] on p "Lato" at bounding box center [399, 48] width 21 height 5
click at [396, 48] on b "Lato" at bounding box center [392, 48] width 7 height 4
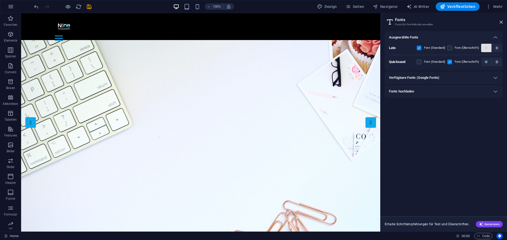
click at [483, 48] on span "button" at bounding box center [486, 47] width 6 height 3
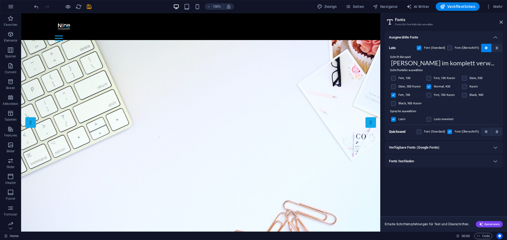
click at [453, 50] on div "Font (Überschrift)" at bounding box center [463, 48] width 32 height 6
click at [485, 133] on icon "button" at bounding box center [486, 131] width 3 height 3
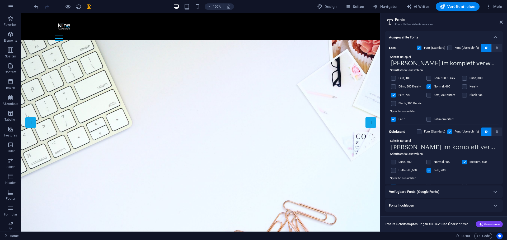
click at [402, 145] on input "[PERSON_NAME] im komplett verwahrlosten Taxi quer durch [GEOGRAPHIC_DATA]" at bounding box center [444, 147] width 110 height 7
click at [416, 147] on input "[PERSON_NAME] im komplett verwahrlosten Taxi quer durch [GEOGRAPHIC_DATA]" at bounding box center [444, 147] width 110 height 7
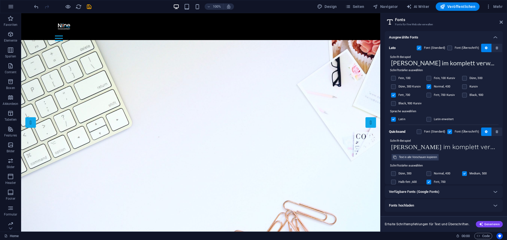
click at [408, 138] on div "Quicksand Font (Standard) Font (Überschrift)" at bounding box center [444, 132] width 110 height 14
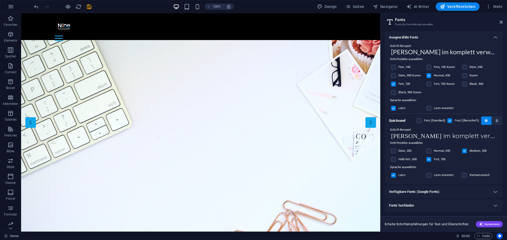
scroll to position [11, 0]
click at [402, 121] on b "Quicksand" at bounding box center [397, 121] width 16 height 4
click at [428, 193] on h6 "Verfügbare Fonts (Google Fonts)" at bounding box center [414, 192] width 50 height 6
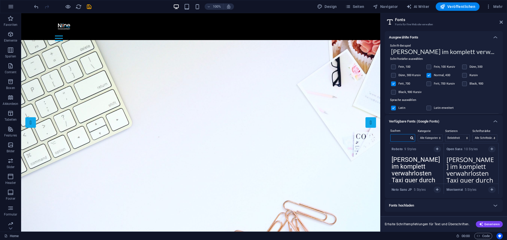
click at [403, 135] on input "text" at bounding box center [399, 138] width 18 height 7
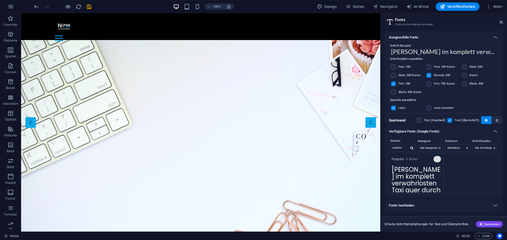
click at [437, 159] on icon "button" at bounding box center [437, 159] width 2 height 3
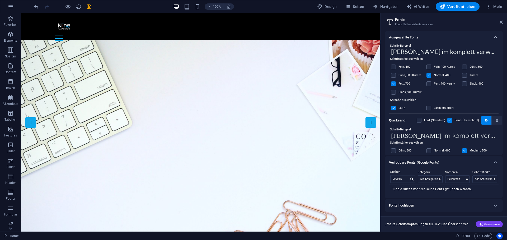
click at [498, 34] on div at bounding box center [495, 37] width 13 height 13
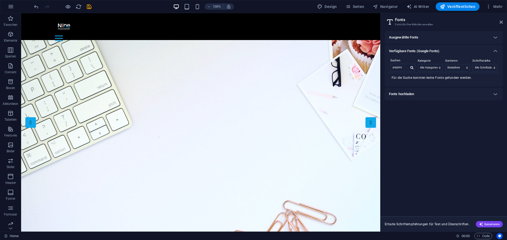
click at [436, 40] on div "Ausgewählte Fonts" at bounding box center [439, 37] width 100 height 6
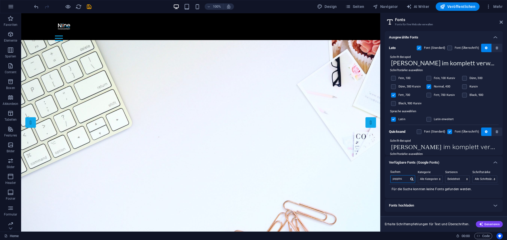
click at [403, 179] on input "poppins" at bounding box center [399, 179] width 18 height 7
click at [496, 133] on icon "button" at bounding box center [497, 131] width 2 height 3
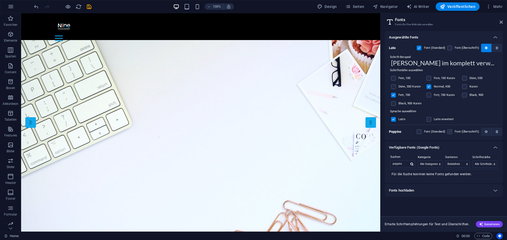
click at [450, 131] on label at bounding box center [449, 132] width 5 height 5
click at [0, 0] on input "checkbox" at bounding box center [0, 0] width 0 height 0
click at [450, 131] on label at bounding box center [449, 132] width 5 height 5
click at [0, 0] on input "checkbox" at bounding box center [0, 0] width 0 height 0
click at [450, 131] on label at bounding box center [449, 132] width 5 height 5
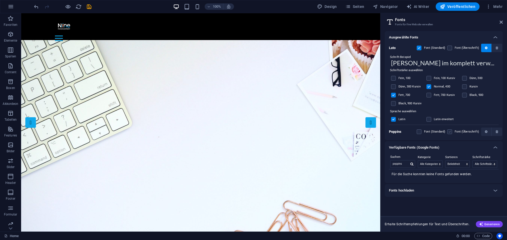
click at [0, 0] on input "checkbox" at bounding box center [0, 0] width 0 height 0
click at [444, 136] on div "Lato Font (Standard) Font (Überschrift) Schrift-Beispiel [PERSON_NAME] im kompl…" at bounding box center [444, 92] width 118 height 97
click at [496, 48] on icon "button" at bounding box center [497, 47] width 2 height 3
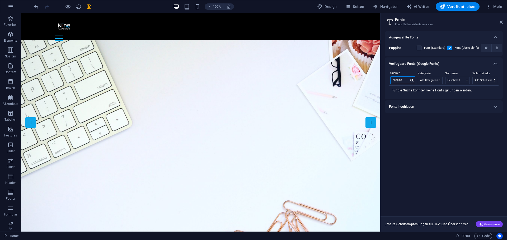
drag, startPoint x: 404, startPoint y: 80, endPoint x: 386, endPoint y: 79, distance: 18.8
click at [386, 79] on div "Suchen poppins Kategorie Alle Kategorien serif display monospace sans-serif han…" at bounding box center [444, 84] width 118 height 29
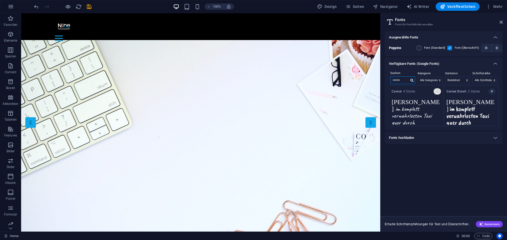
type input "cavea"
click at [437, 92] on icon "button" at bounding box center [437, 91] width 2 height 3
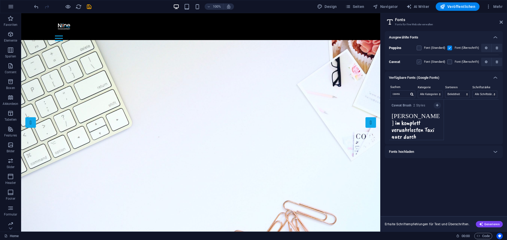
click at [418, 62] on label at bounding box center [419, 62] width 5 height 5
click at [0, 0] on input "checkbox" at bounding box center [0, 0] width 0 height 0
click at [413, 188] on div "Ausgewählte Fonts Poppins Font (Standard) Font (Überschrift) Caveat Font (Stand…" at bounding box center [444, 121] width 118 height 181
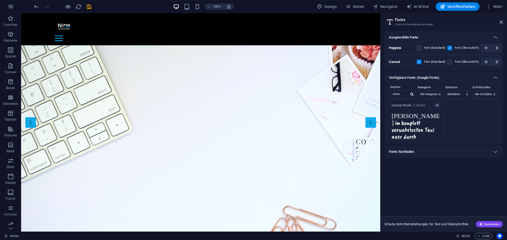
drag, startPoint x: 419, startPoint y: 46, endPoint x: 430, endPoint y: 48, distance: 10.6
click at [419, 46] on label at bounding box center [419, 48] width 5 height 5
click at [0, 0] on input "checkbox" at bounding box center [0, 0] width 0 height 0
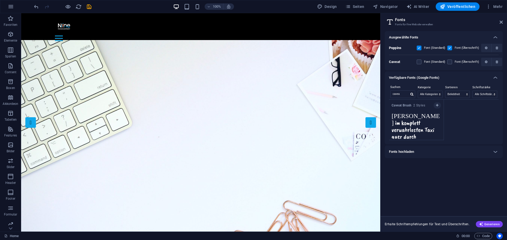
click at [451, 48] on label at bounding box center [449, 48] width 5 height 5
click at [0, 0] on input "checkbox" at bounding box center [0, 0] width 0 height 0
click at [450, 60] on label at bounding box center [449, 62] width 5 height 5
click at [0, 0] on input "checkbox" at bounding box center [0, 0] width 0 height 0
click at [450, 63] on label at bounding box center [449, 62] width 5 height 5
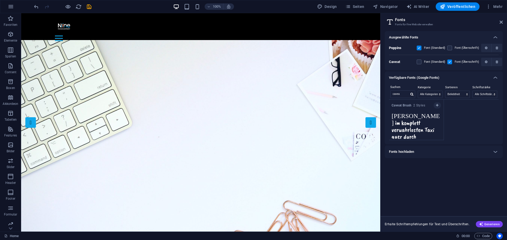
click at [0, 0] on input "checkbox" at bounding box center [0, 0] width 0 height 0
click at [449, 63] on label at bounding box center [449, 62] width 5 height 5
click at [0, 0] on input "checkbox" at bounding box center [0, 0] width 0 height 0
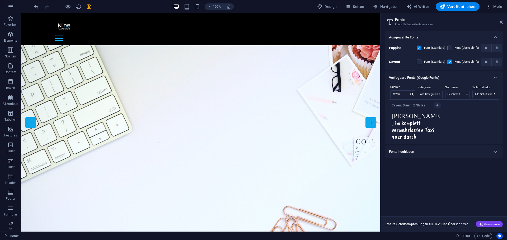
click at [434, 182] on div "Ausgewählte Fonts Poppins Font (Standard) Font (Überschrift) Caveat Font (Stand…" at bounding box center [444, 121] width 118 height 181
click at [496, 61] on icon "button" at bounding box center [497, 61] width 2 height 3
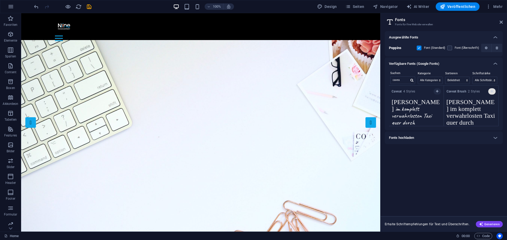
click at [494, 90] on button "button" at bounding box center [491, 91] width 7 height 6
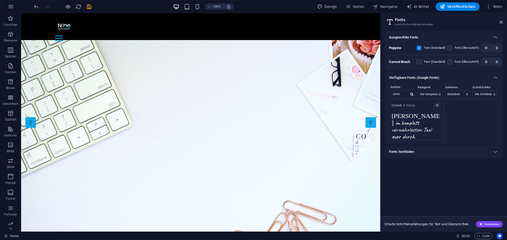
click at [452, 60] on div "Font (Überschrift)" at bounding box center [463, 62] width 32 height 6
click at [449, 60] on label at bounding box center [449, 62] width 5 height 5
click at [0, 0] on Brush "checkbox" at bounding box center [0, 0] width 0 height 0
click at [499, 23] on icon at bounding box center [500, 22] width 3 height 4
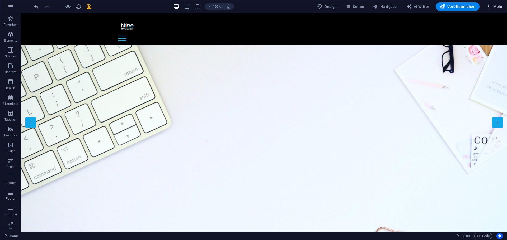
click at [490, 6] on icon "button" at bounding box center [488, 6] width 5 height 5
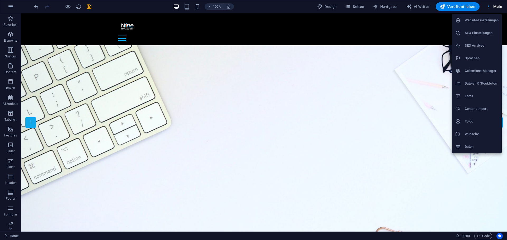
click at [442, 22] on div at bounding box center [253, 120] width 507 height 240
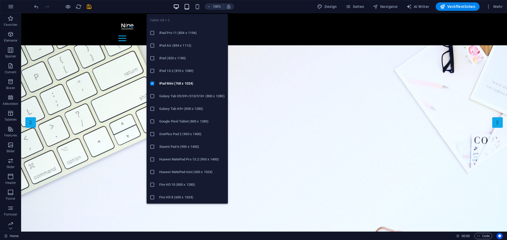
click at [188, 8] on icon "button" at bounding box center [187, 7] width 6 height 6
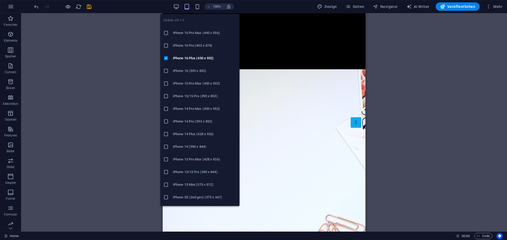
click at [193, 72] on h6 "iPhone 16 (393 x 852)" at bounding box center [204, 71] width 63 height 6
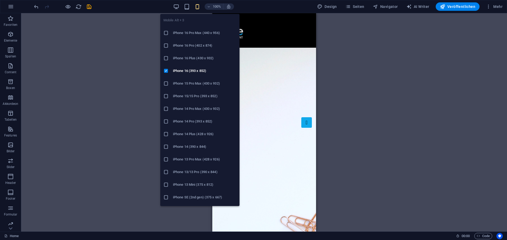
click at [199, 7] on icon "button" at bounding box center [197, 7] width 6 height 6
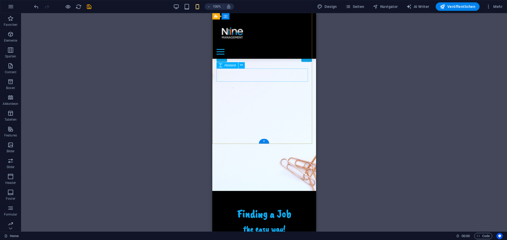
scroll to position [53, 0]
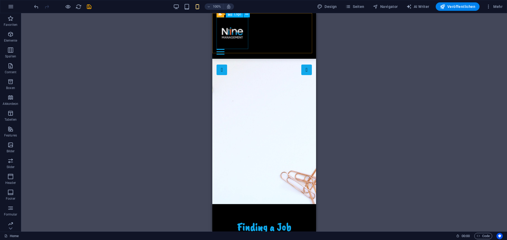
click at [237, 31] on div at bounding box center [263, 33] width 95 height 32
click at [243, 42] on div at bounding box center [263, 33] width 95 height 32
select select "px"
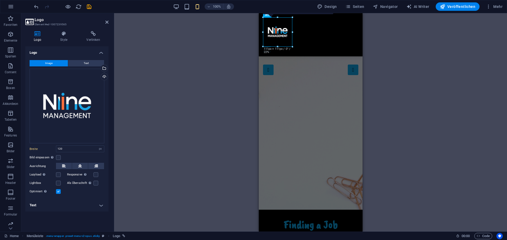
drag, startPoint x: 295, startPoint y: 50, endPoint x: 292, endPoint y: 45, distance: 6.2
click at [243, 51] on div "H1 Banner Banner Container Menüleiste Logo Social Media Icons Icon Icon Icon Ic…" at bounding box center [310, 122] width 393 height 219
click at [108, 21] on aside "Logo Element #ed-1007239565 Logo Style Verlinken Logo Image Text Ziehe Dateien …" at bounding box center [67, 122] width 93 height 219
click at [107, 21] on icon at bounding box center [106, 22] width 3 height 4
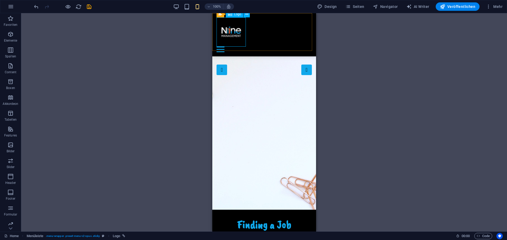
click at [234, 34] on div at bounding box center [263, 31] width 95 height 29
select select "px"
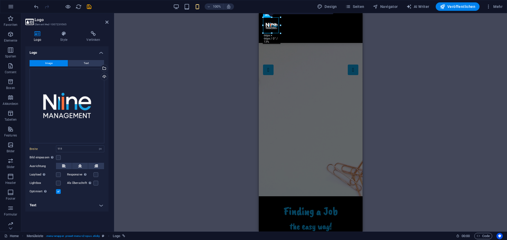
drag, startPoint x: 292, startPoint y: 46, endPoint x: 279, endPoint y: 27, distance: 23.3
click at [107, 22] on icon at bounding box center [106, 22] width 3 height 4
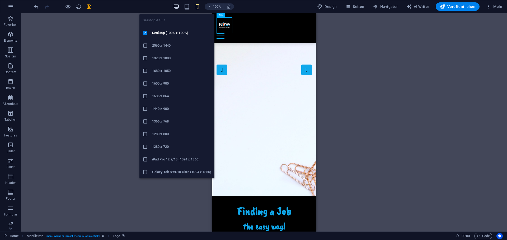
click at [177, 5] on icon "button" at bounding box center [176, 7] width 6 height 6
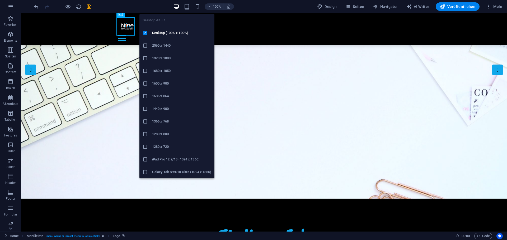
click at [160, 57] on h6 "1920 x 1080" at bounding box center [181, 58] width 59 height 6
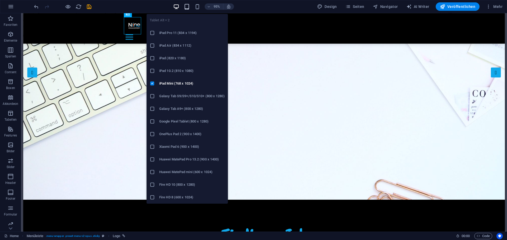
click at [187, 8] on icon "button" at bounding box center [187, 7] width 6 height 6
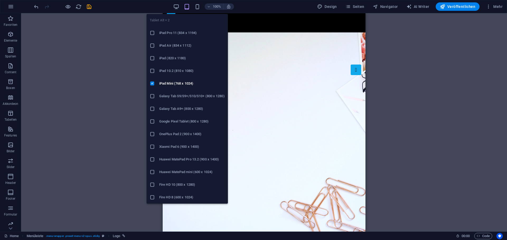
scroll to position [0, 0]
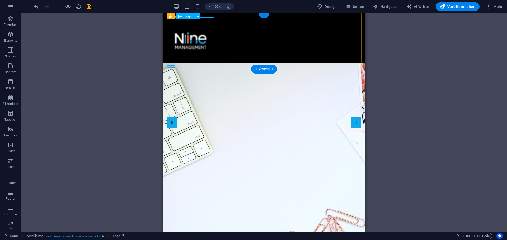
click at [198, 47] on div at bounding box center [264, 41] width 194 height 48
select select "px"
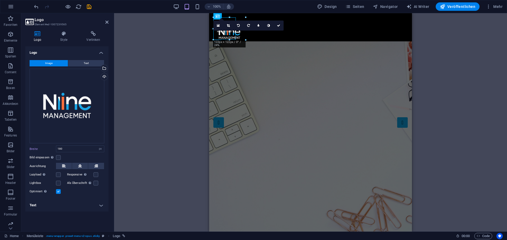
drag, startPoint x: 261, startPoint y: 65, endPoint x: 236, endPoint y: 37, distance: 38.0
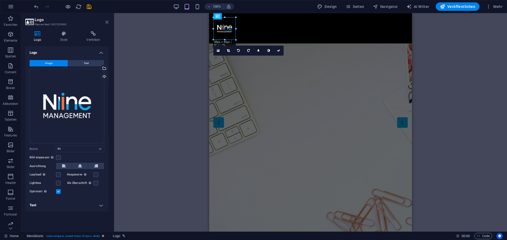
click at [105, 22] on icon at bounding box center [106, 22] width 3 height 4
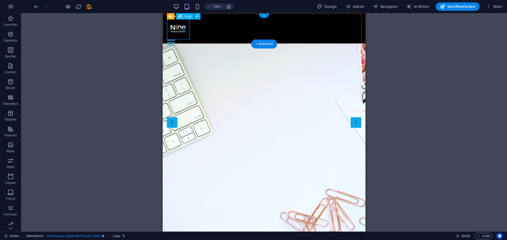
click at [183, 32] on div at bounding box center [264, 28] width 194 height 22
drag, startPoint x: 183, startPoint y: 32, endPoint x: 349, endPoint y: 45, distance: 166.1
click at [183, 32] on div at bounding box center [264, 28] width 194 height 22
select select "px"
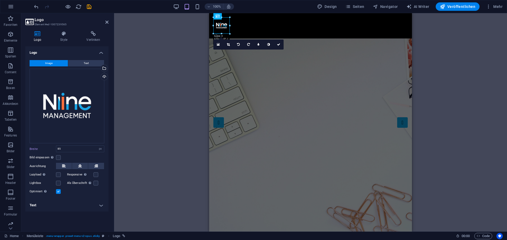
drag, startPoint x: 235, startPoint y: 39, endPoint x: 229, endPoint y: 31, distance: 10.9
click at [107, 22] on icon at bounding box center [106, 22] width 3 height 4
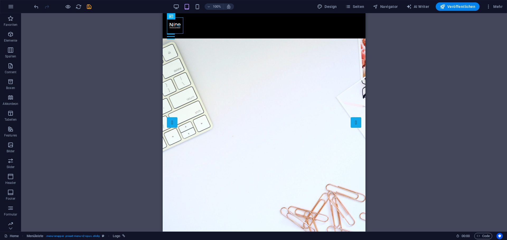
click at [149, 39] on div "H1 Banner Banner Container Menüleiste Logo Social Media Icons Icon Icon Icon Ic…" at bounding box center [264, 122] width 486 height 219
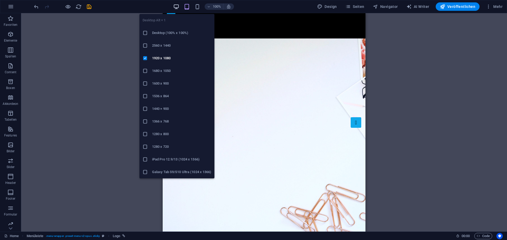
click at [177, 8] on icon "button" at bounding box center [176, 7] width 6 height 6
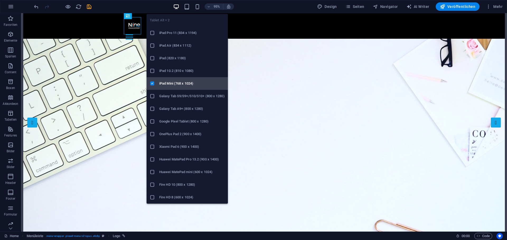
click at [165, 84] on h6 "iPad Mini (768 x 1024)" at bounding box center [191, 84] width 65 height 6
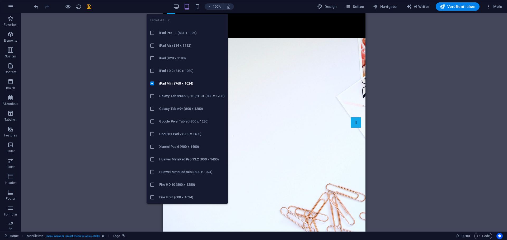
click at [170, 59] on h6 "iPad (820 x 1180)" at bounding box center [191, 58] width 65 height 6
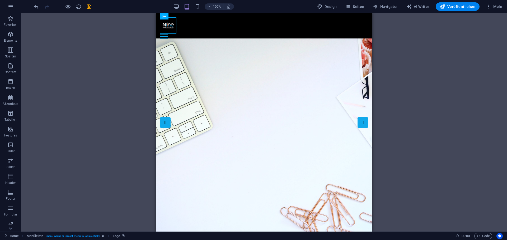
click at [151, 10] on div "100% Design Seiten Navigator AI Writer Veröffentlichen Mehr" at bounding box center [268, 6] width 471 height 8
click at [90, 6] on icon "save" at bounding box center [89, 7] width 6 height 6
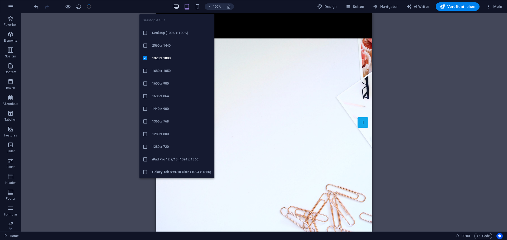
click at [178, 5] on icon "button" at bounding box center [176, 7] width 6 height 6
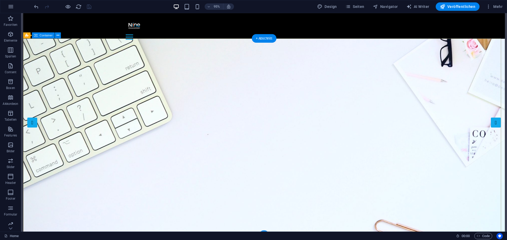
click at [8, 7] on icon "button" at bounding box center [11, 6] width 6 height 6
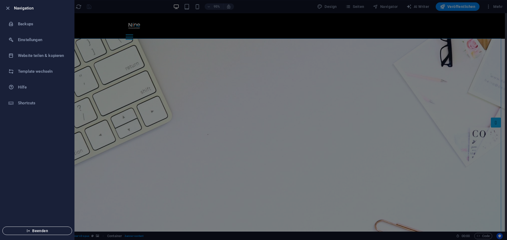
click at [34, 231] on span "Beenden" at bounding box center [37, 231] width 61 height 4
